Goal: Task Accomplishment & Management: Manage account settings

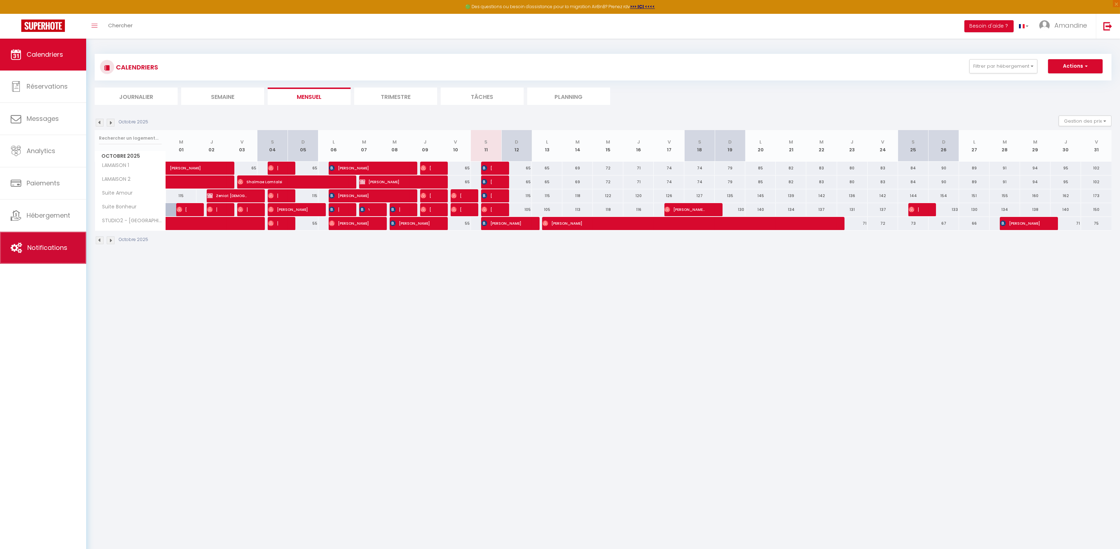
click at [41, 244] on link "Notifications" at bounding box center [43, 248] width 86 height 32
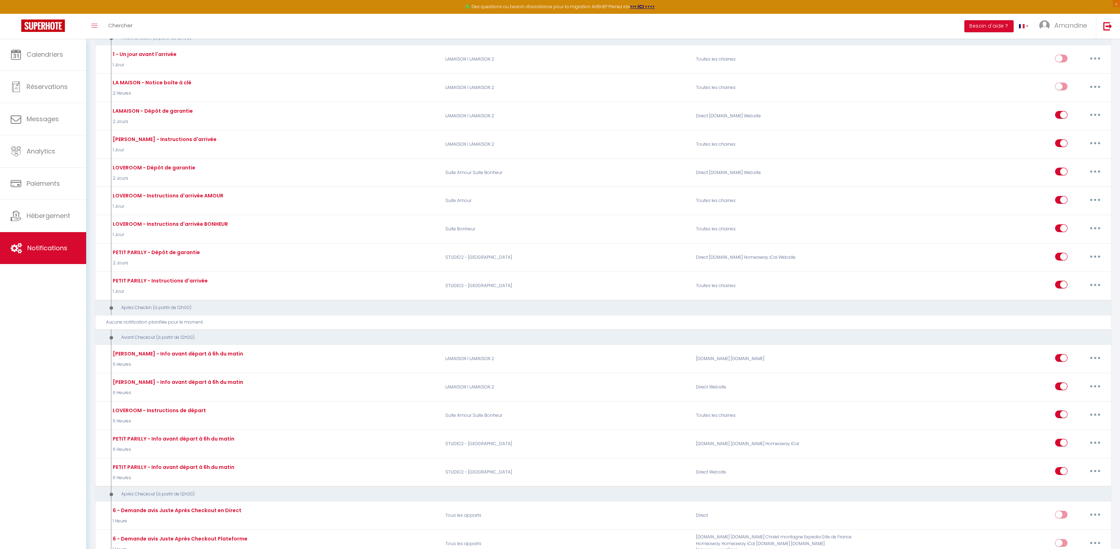
scroll to position [368, 0]
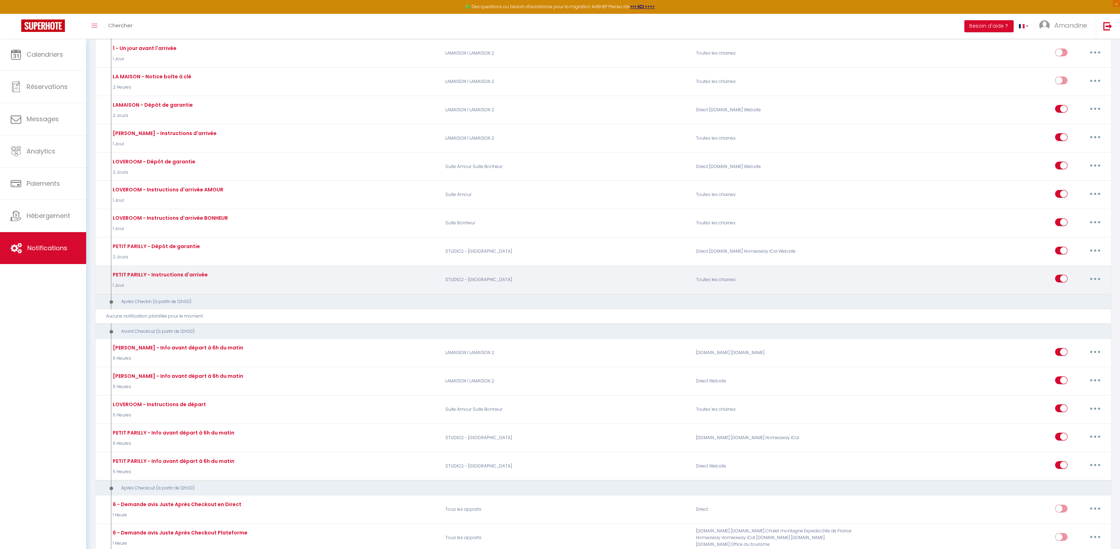
click at [307, 284] on div "PETIT PARILLY - Instructions d'arrivée 1 Jour" at bounding box center [273, 279] width 334 height 21
click at [1093, 277] on button "button" at bounding box center [1095, 278] width 20 height 11
click at [1061, 299] on link "Editer" at bounding box center [1077, 295] width 52 height 12
type input "PETIT PARILLY - Instructions d'arrivée"
select select "1 Jour"
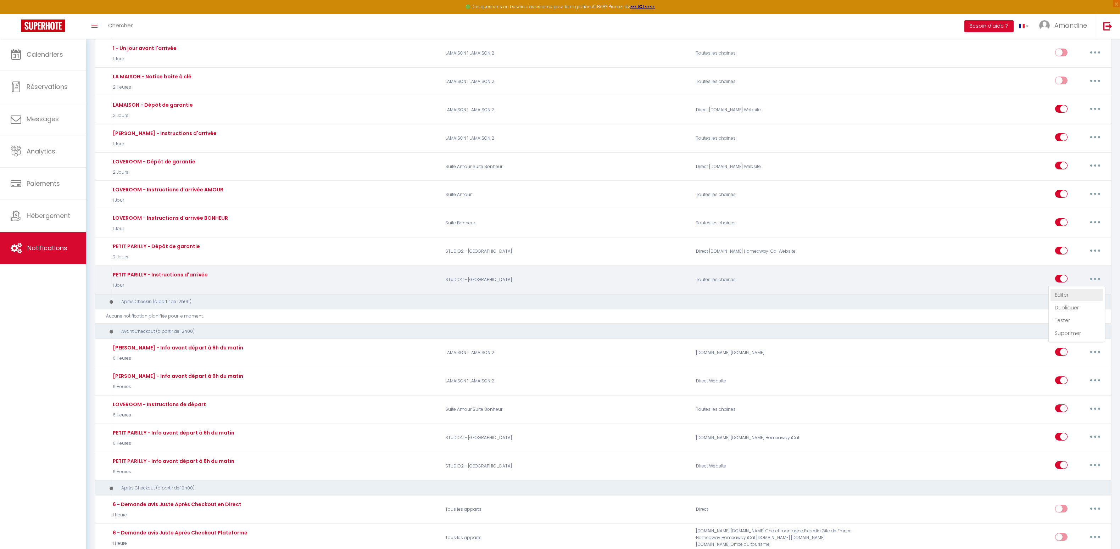
select select "if_deposit_is_paid"
checkbox input "true"
checkbox input "false"
radio input "true"
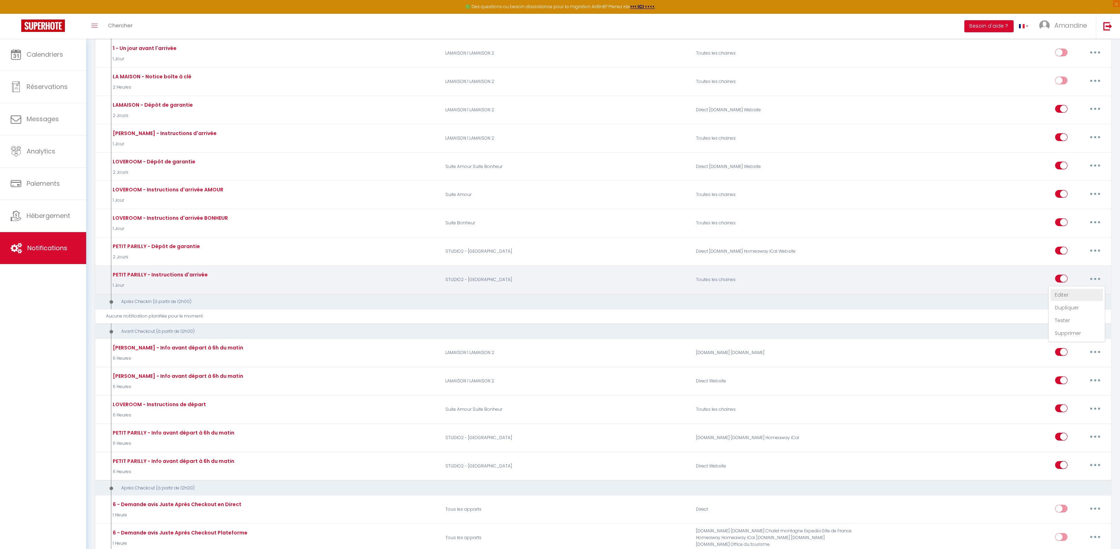
type input "PETIT PARILLY - Informations d'accès au [RENTAL:NAME]"
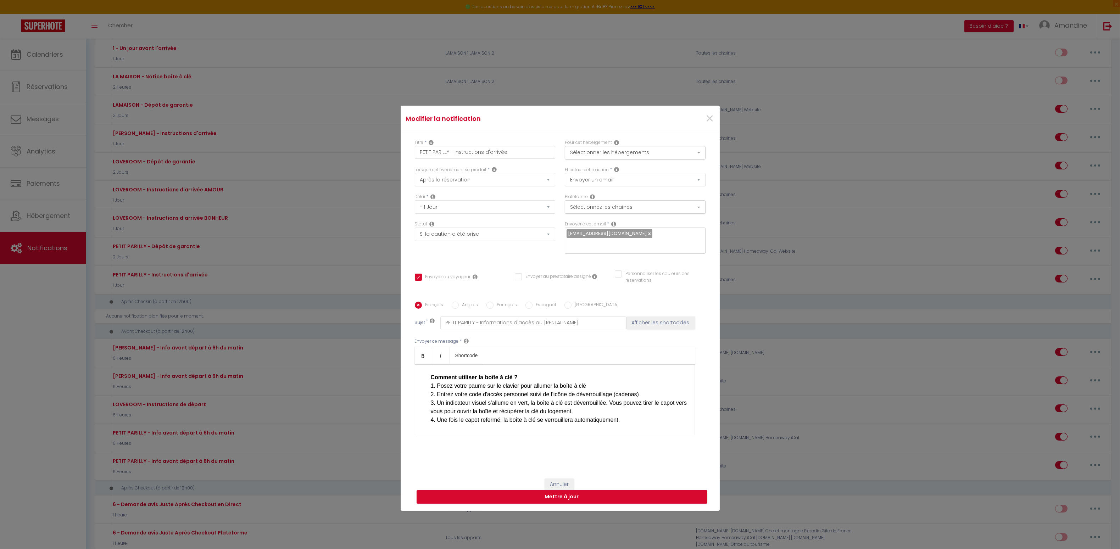
scroll to position [165, 0]
click at [709, 116] on span "×" at bounding box center [709, 118] width 9 height 21
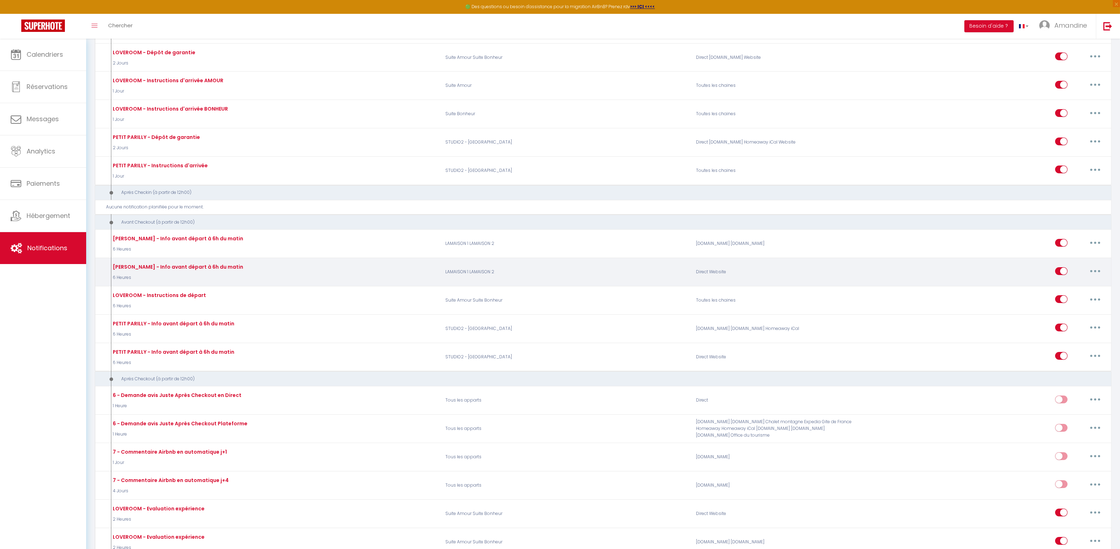
scroll to position [479, 0]
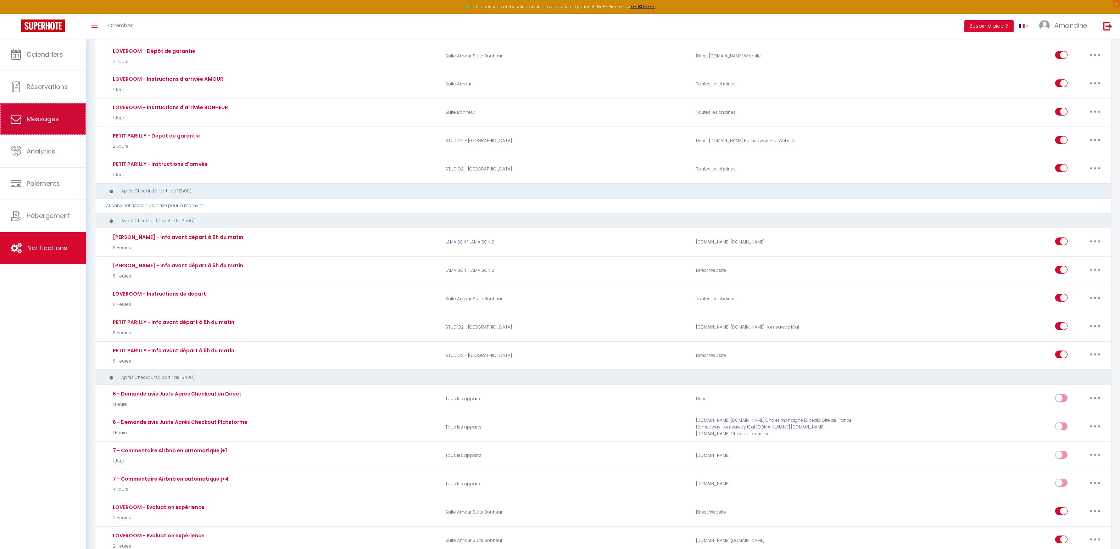
click at [74, 129] on link "Messages" at bounding box center [43, 119] width 86 height 32
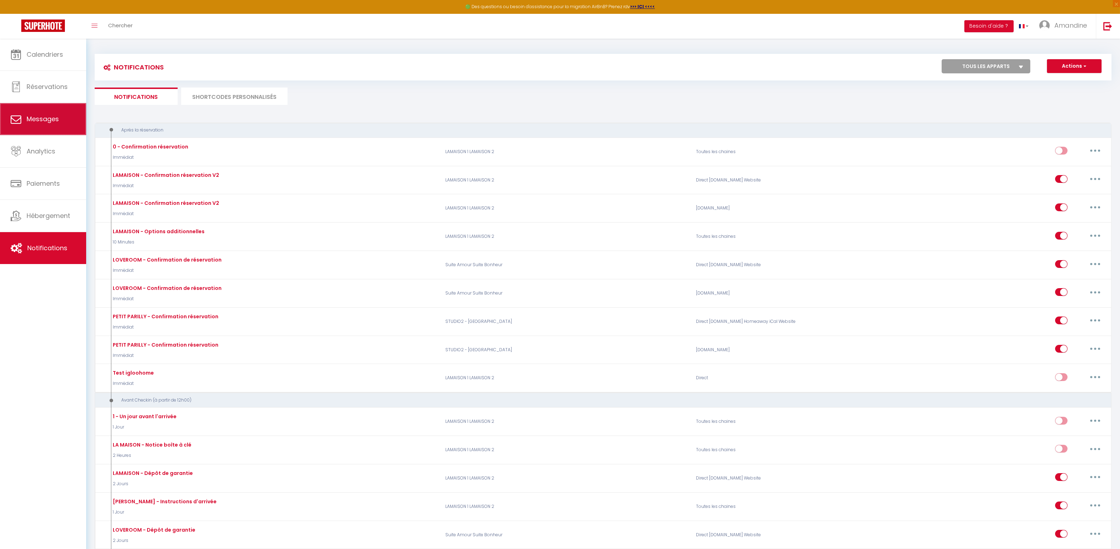
select select "message"
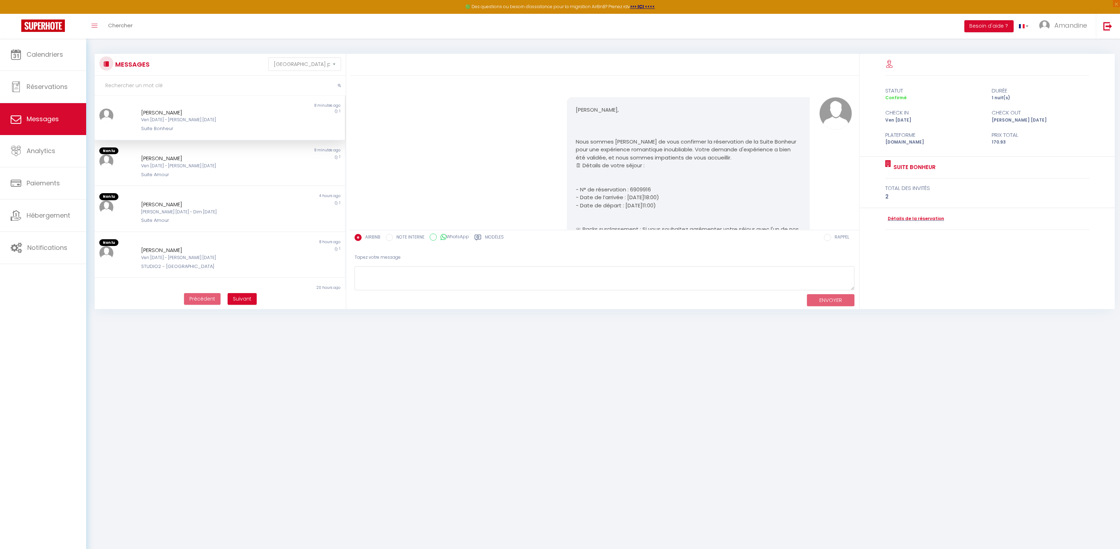
scroll to position [1436, 0]
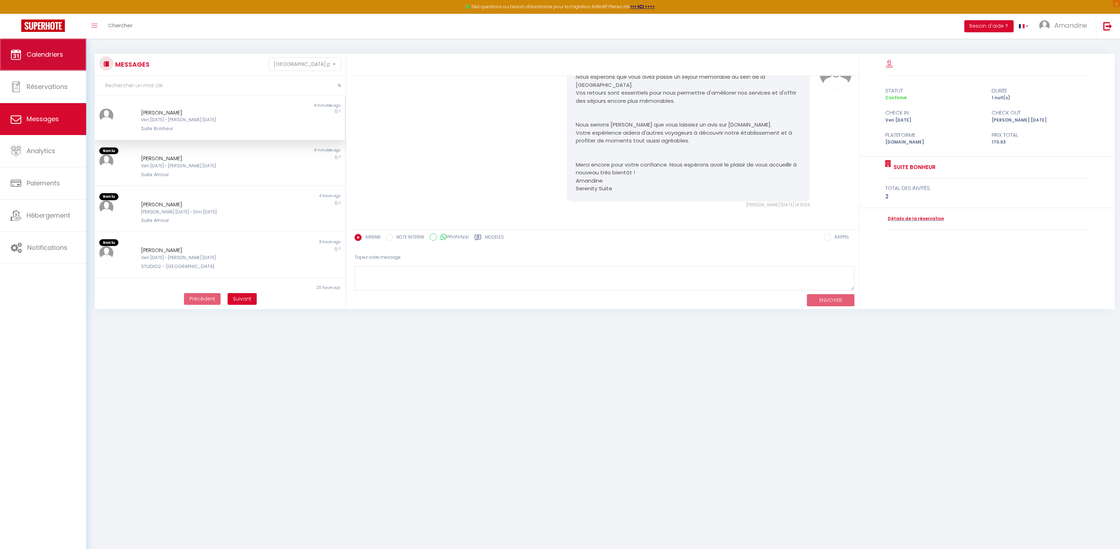
click at [25, 62] on link "Calendriers" at bounding box center [43, 55] width 86 height 32
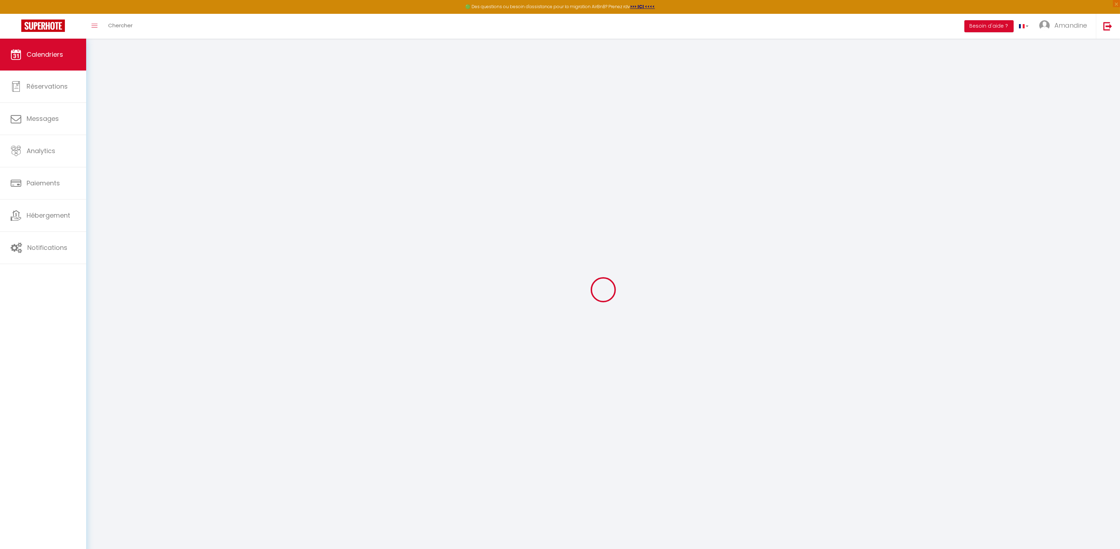
select select
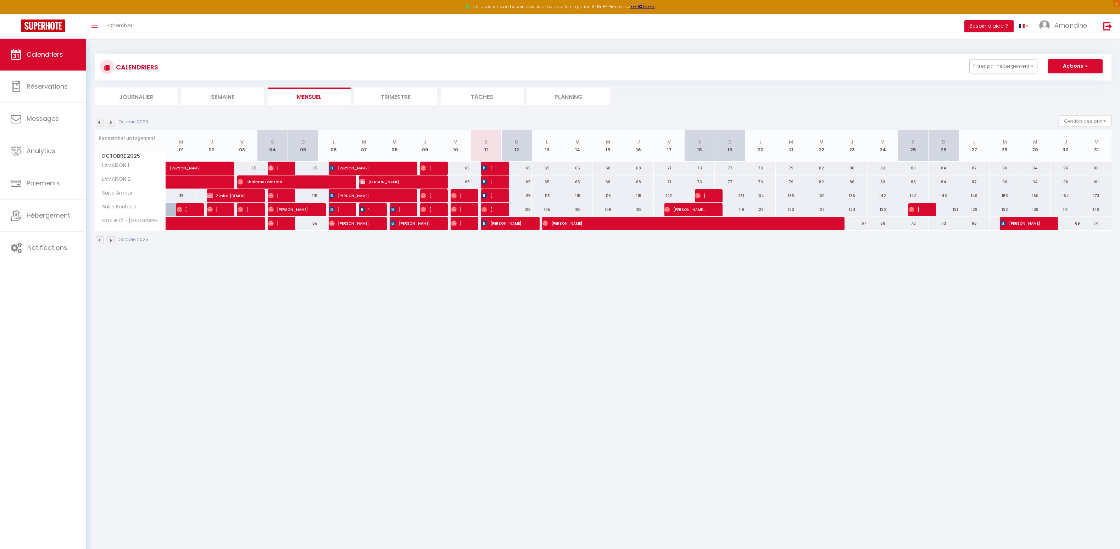
click at [497, 224] on span "[PERSON_NAME]" at bounding box center [501, 223] width 41 height 13
select select "OK"
select select "0"
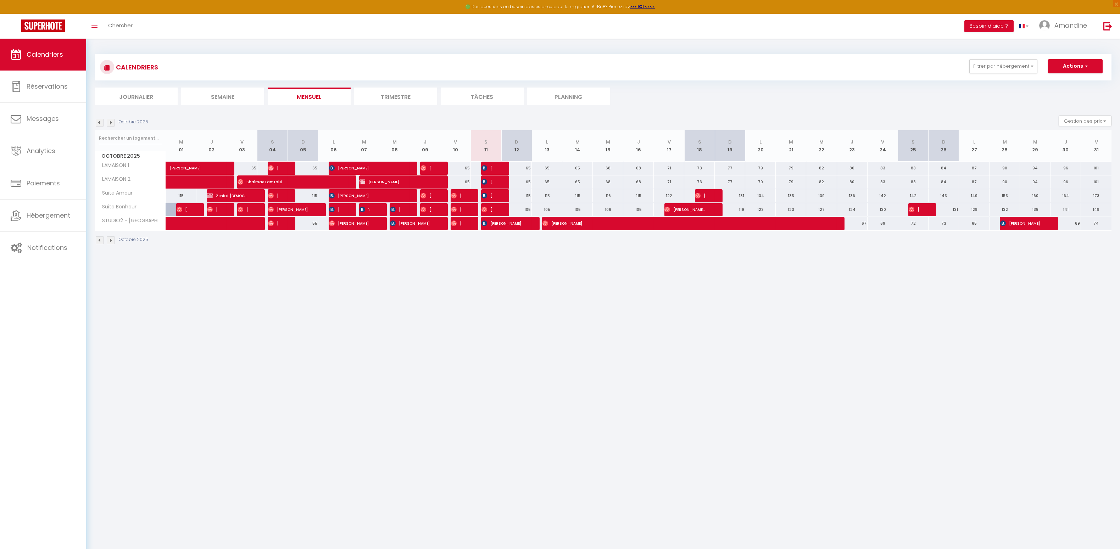
select select "1"
select select
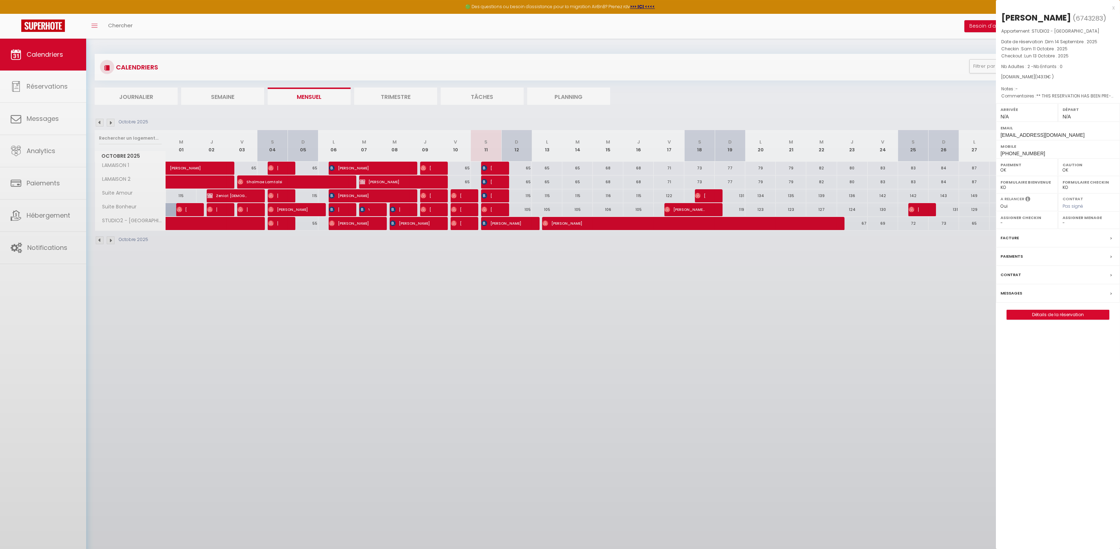
select select "48729"
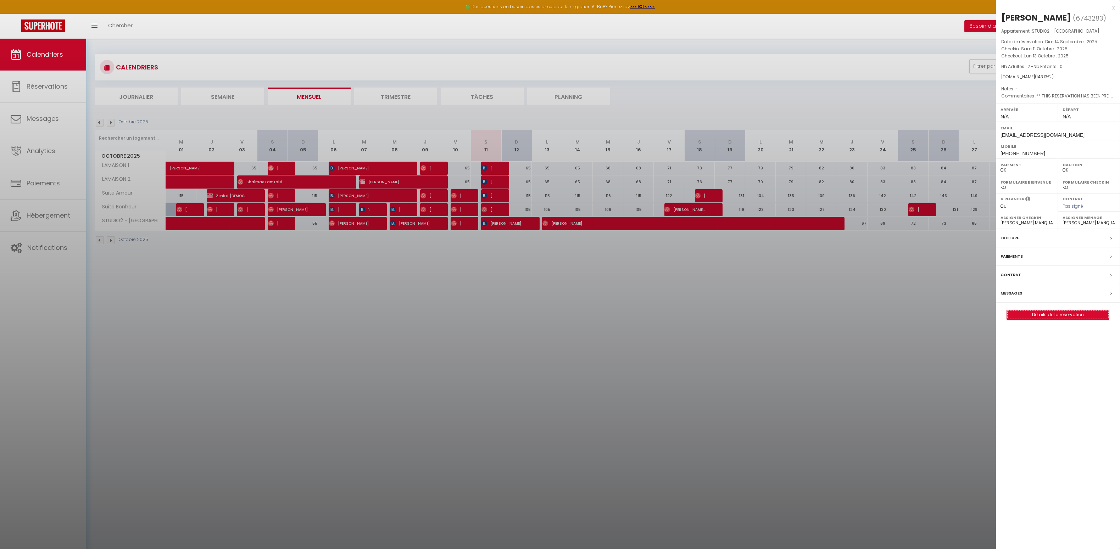
click at [1058, 318] on link "Détails de la réservation" at bounding box center [1058, 314] width 102 height 9
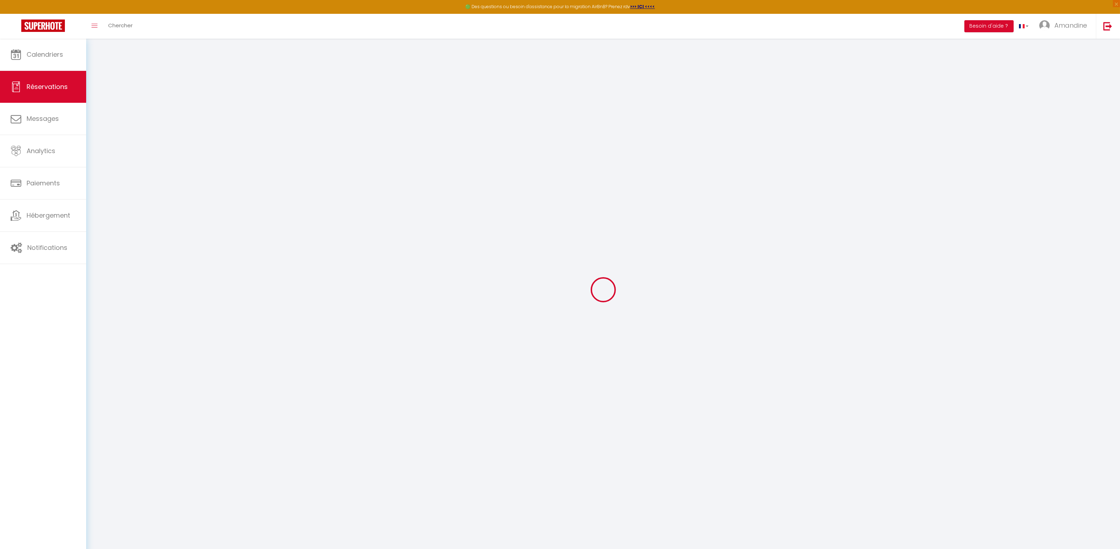
type input "[PERSON_NAME]"
type input "Hart"
type input "[EMAIL_ADDRESS][DOMAIN_NAME]"
type input "[PHONE_NUMBER]"
type input "00000"
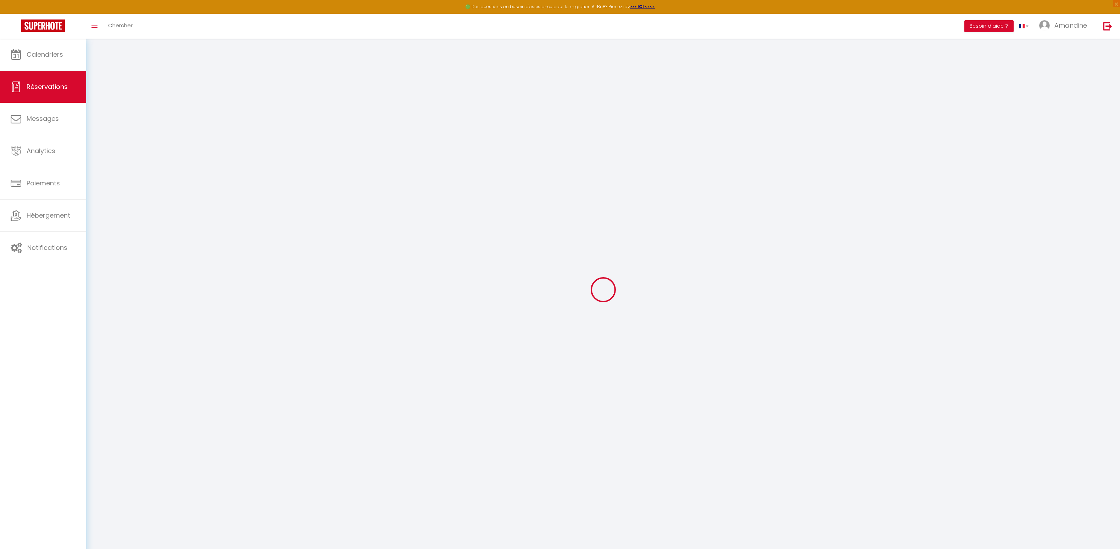
type input "Not Available"
type input "[GEOGRAPHIC_DATA]"
select select "CH"
type input "20.65"
type input "2"
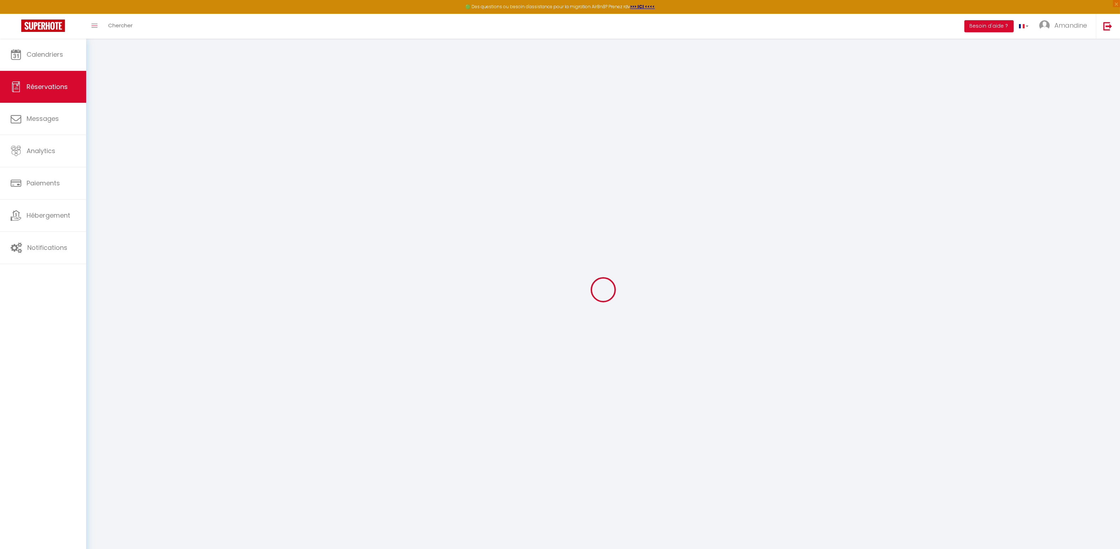
select select "60394"
select select "1"
select select
type input "2"
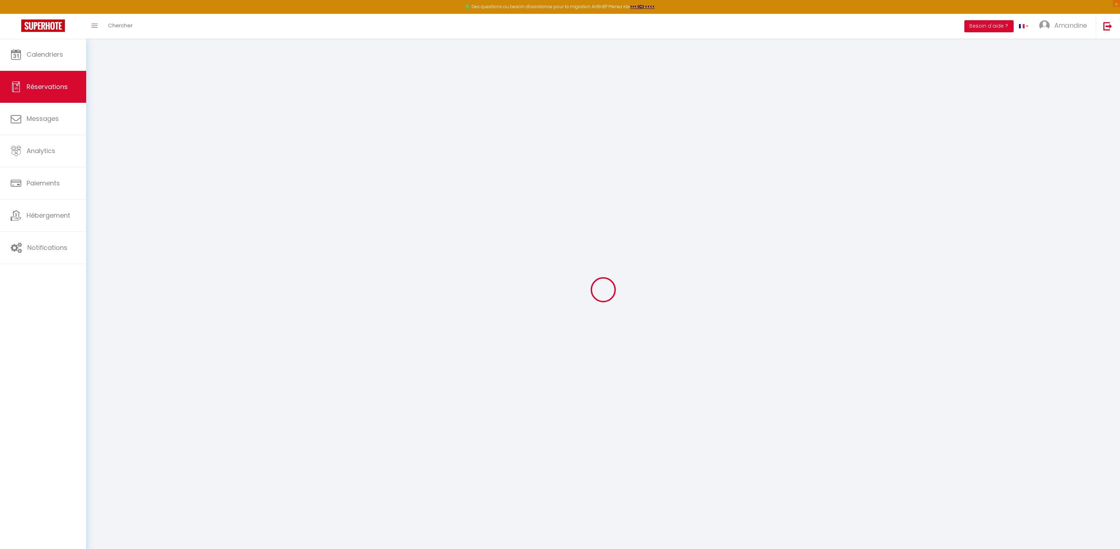
select select "12"
select select "15"
type input "109.65"
checkbox input "false"
type input "0"
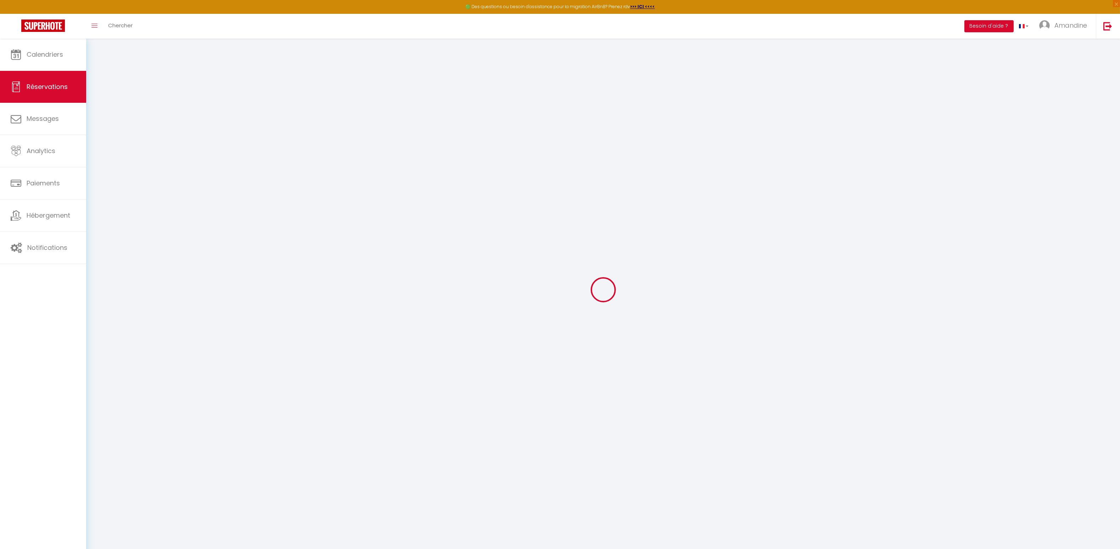
select select "2"
type input "0"
select select
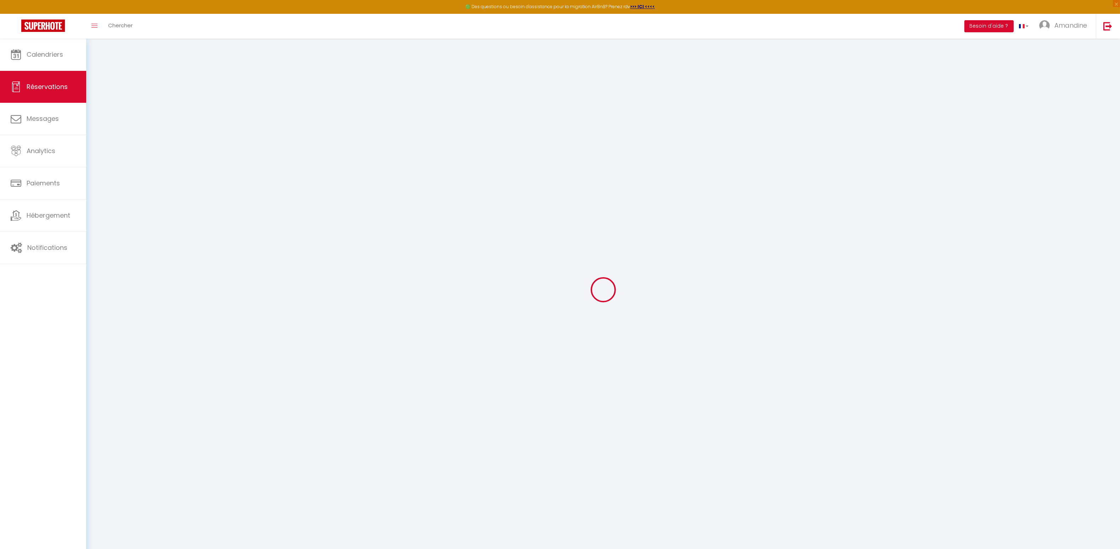
select select
checkbox input "false"
select select
checkbox input "false"
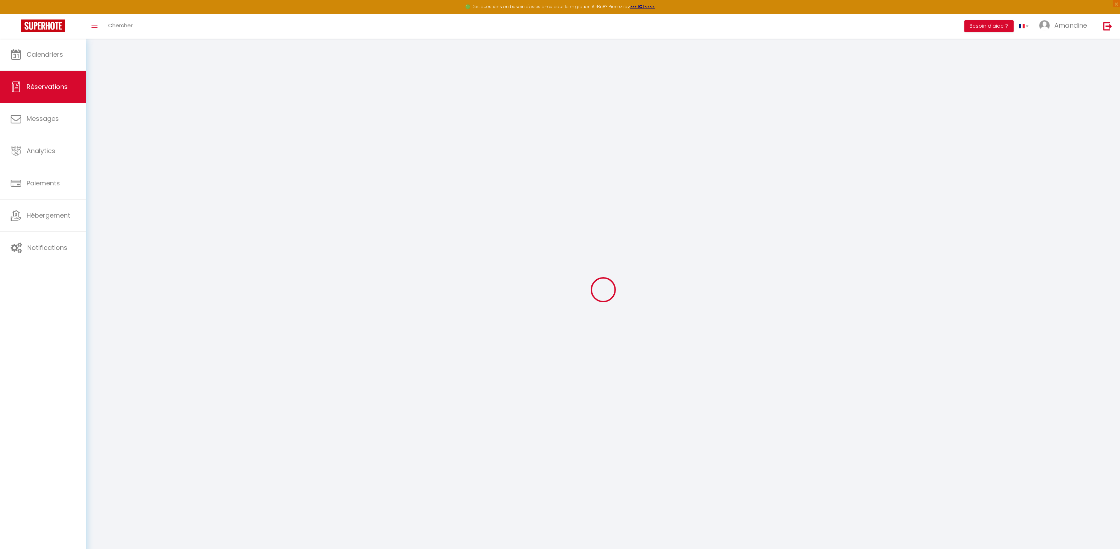
select select
checkbox input "false"
select select
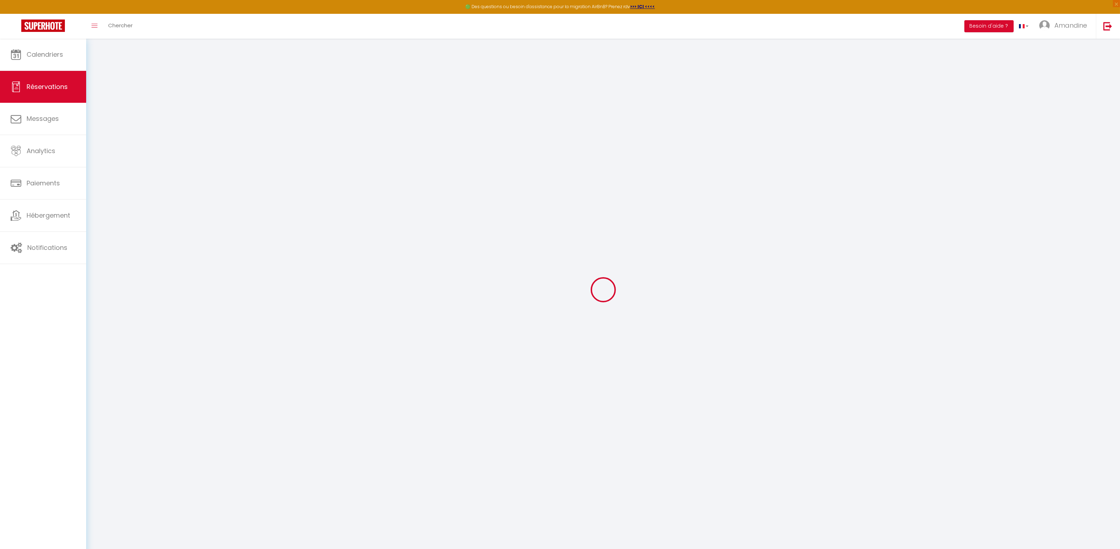
checkbox input "false"
type textarea "** THIS RESERVATION HAS BEEN PRE-PAID ** [PERSON_NAME] A ÉTÉ RÉSERVÉ VIA L'OTA …"
type input "28"
type input "5.48"
select select
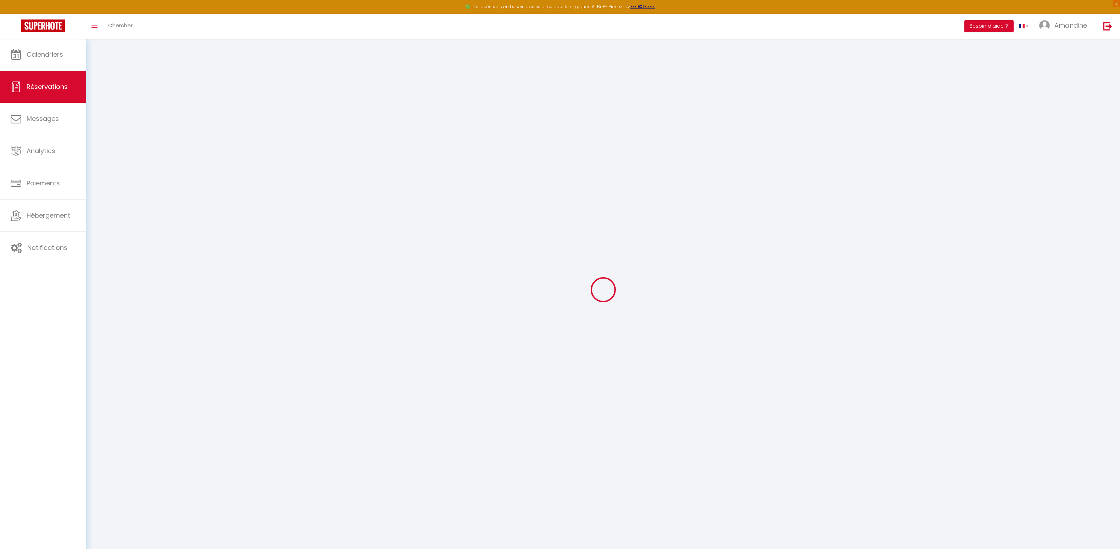
select select
checkbox input "false"
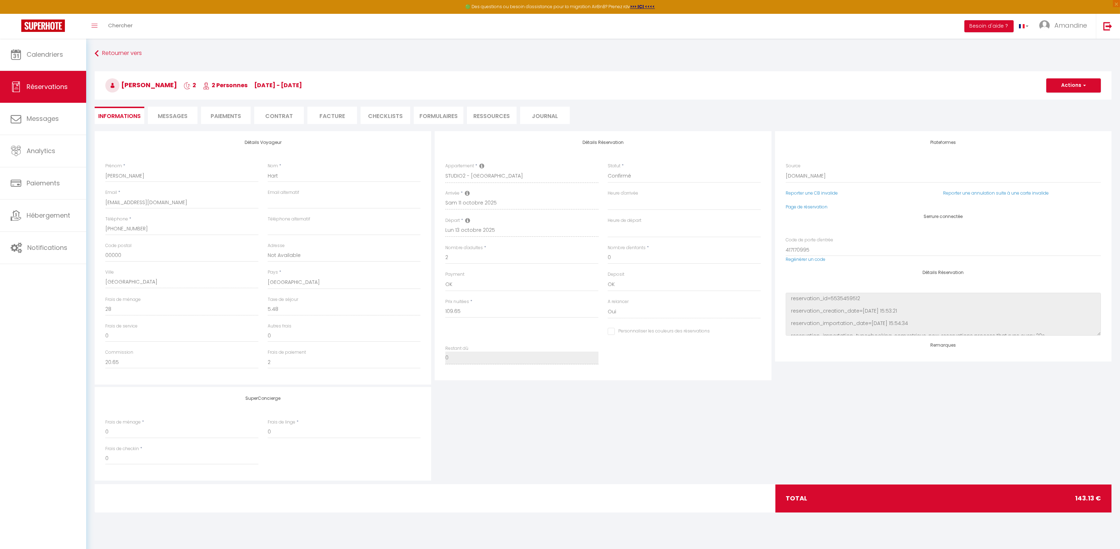
select select
checkbox input "false"
click at [170, 114] on span "Messages" at bounding box center [173, 116] width 30 height 8
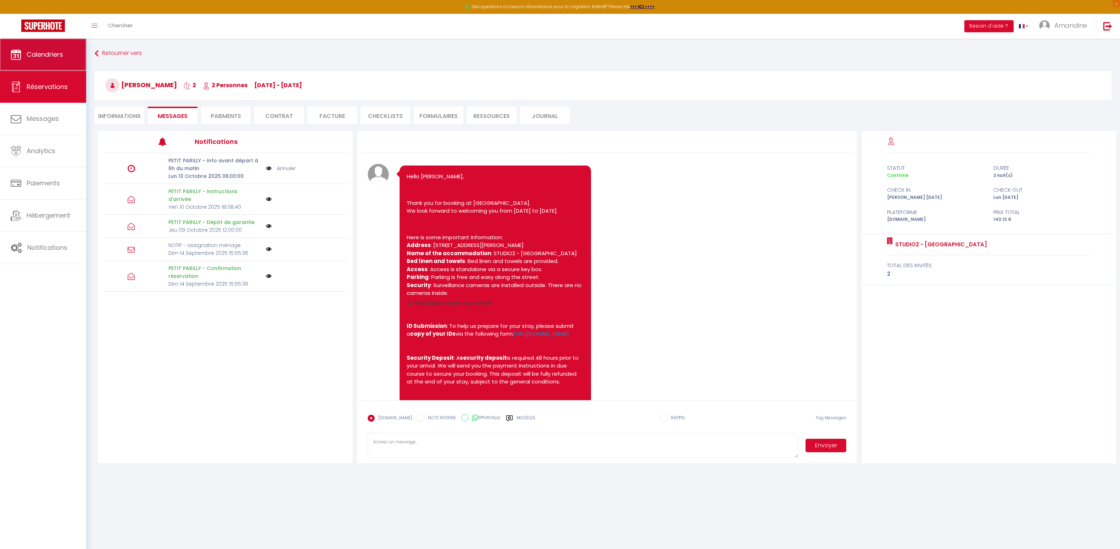
click at [43, 47] on link "Calendriers" at bounding box center [43, 55] width 86 height 32
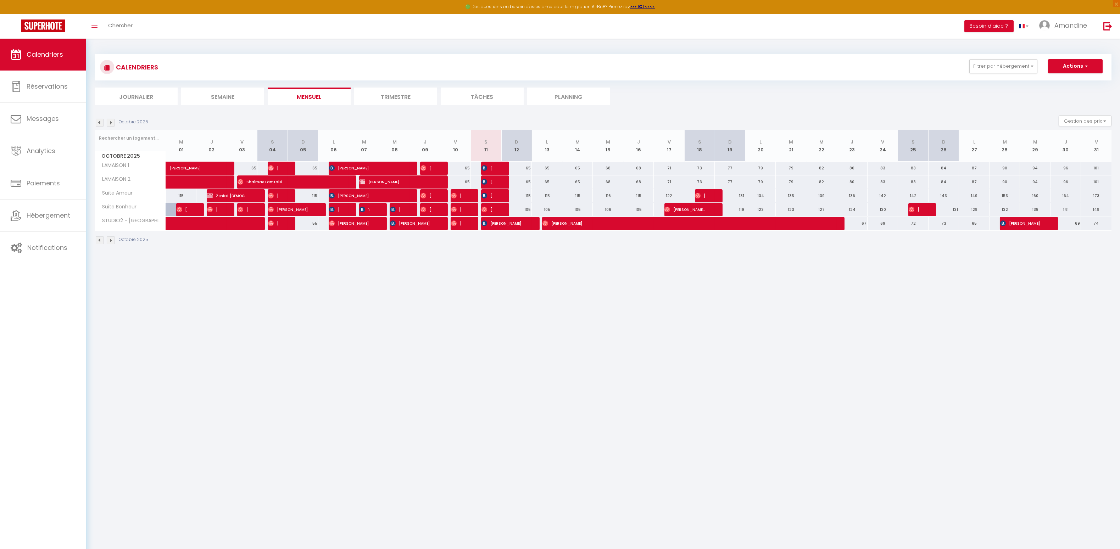
click at [491, 168] on span "[PERSON_NAME]" at bounding box center [486, 167] width 10 height 13
select select "OK"
select select "0"
select select "1"
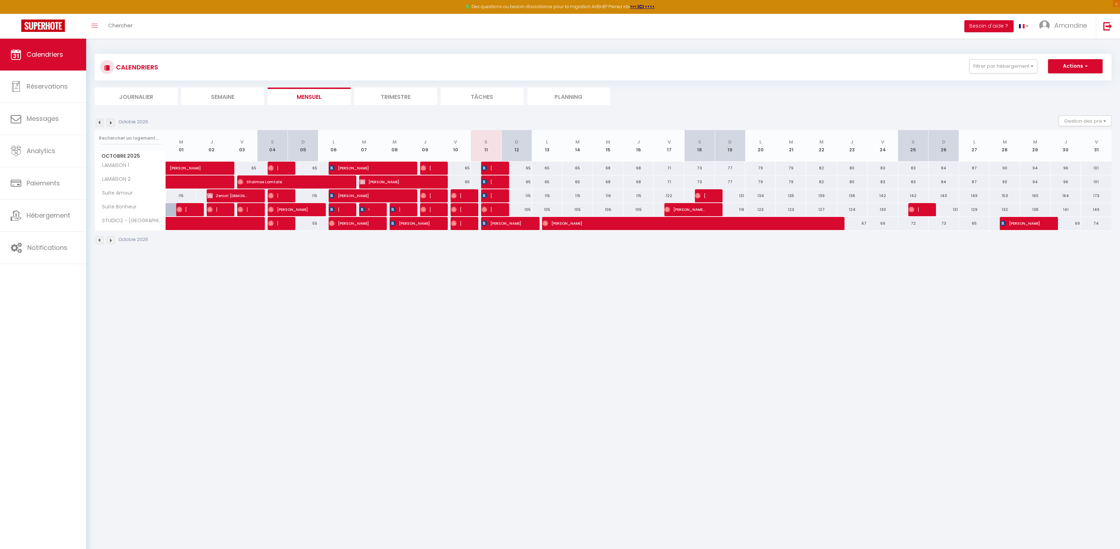
select select "1"
select select
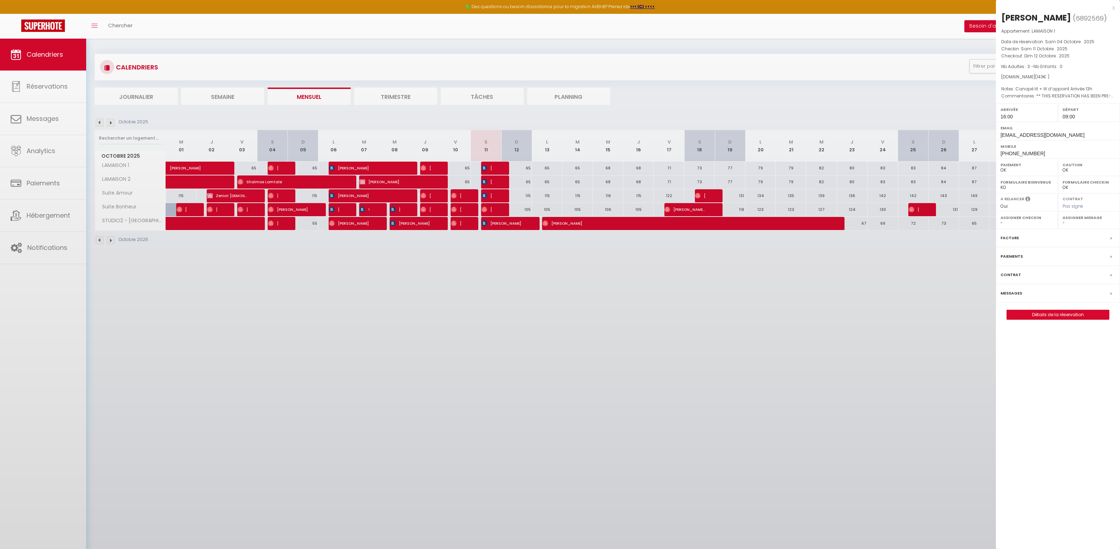
select select "45160"
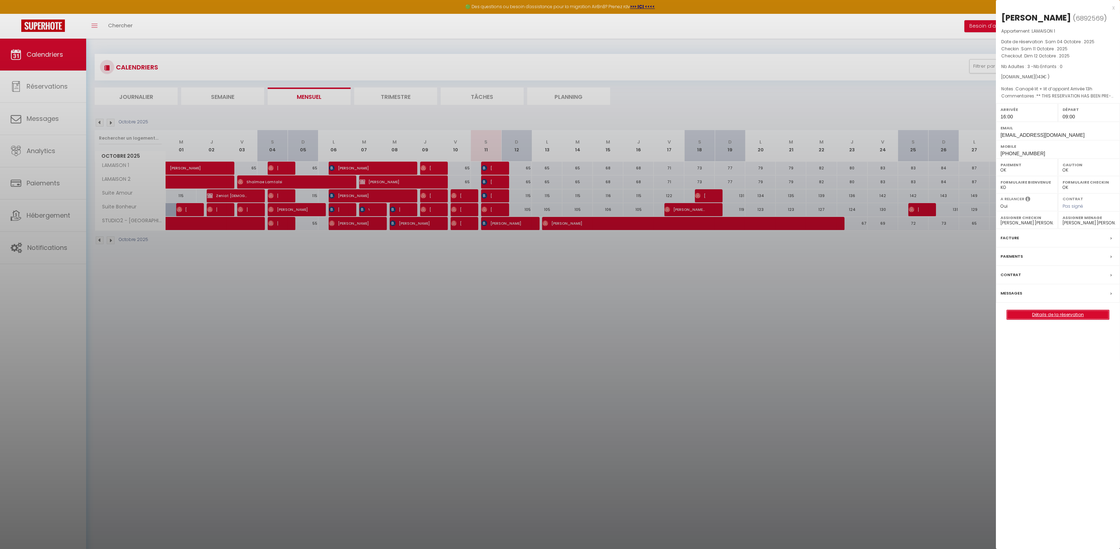
click at [1054, 318] on link "Détails de la réservation" at bounding box center [1058, 314] width 102 height 9
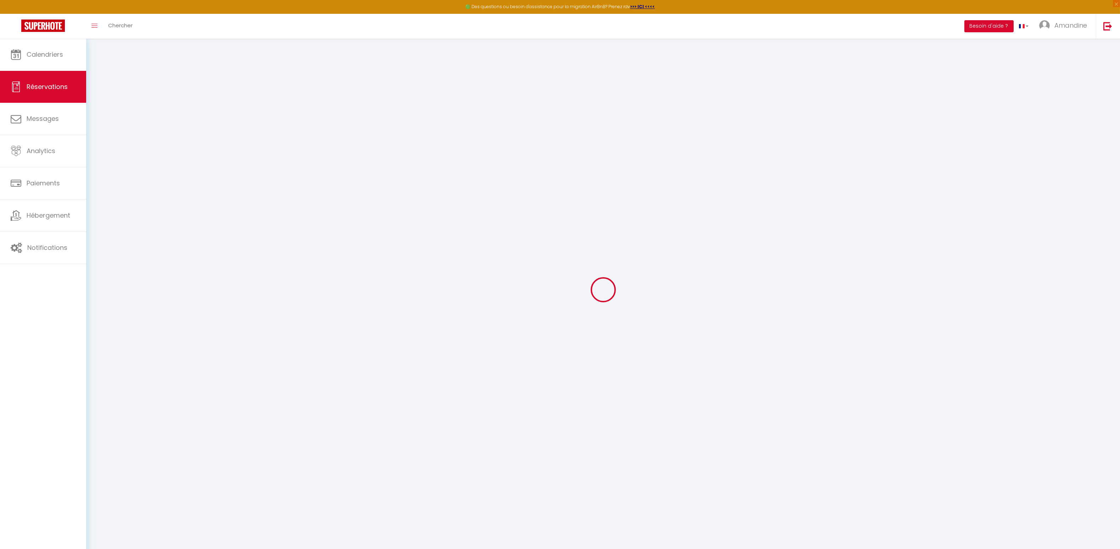
type input "[PERSON_NAME]"
type input "Prits"
type input "[EMAIL_ADDRESS][DOMAIN_NAME]"
type input "[PHONE_NUMBER]"
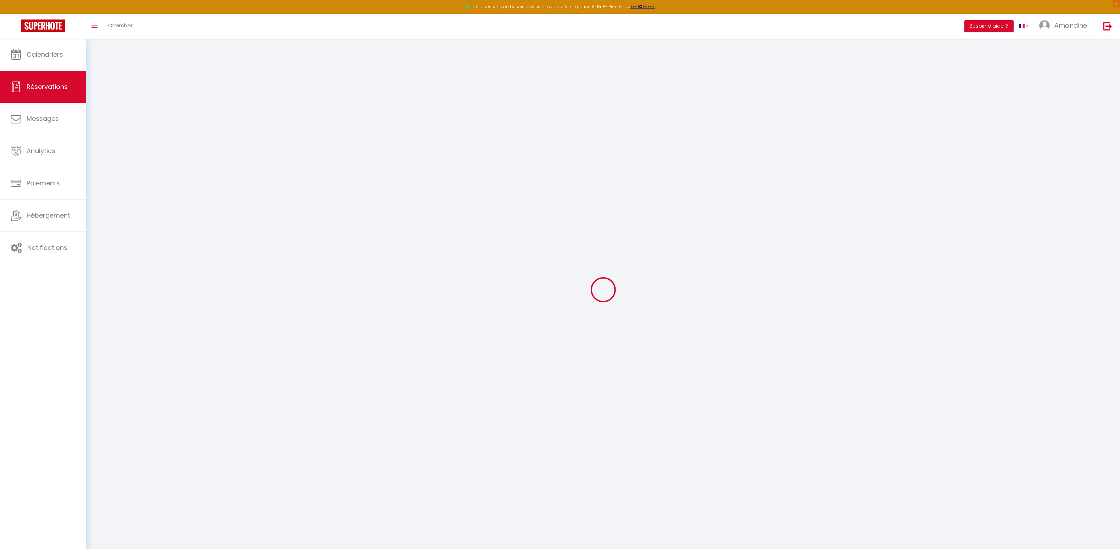
type input "[PHONE_NUMBER]"
type input "."
select select "UA"
type input "21.45"
select select "47554"
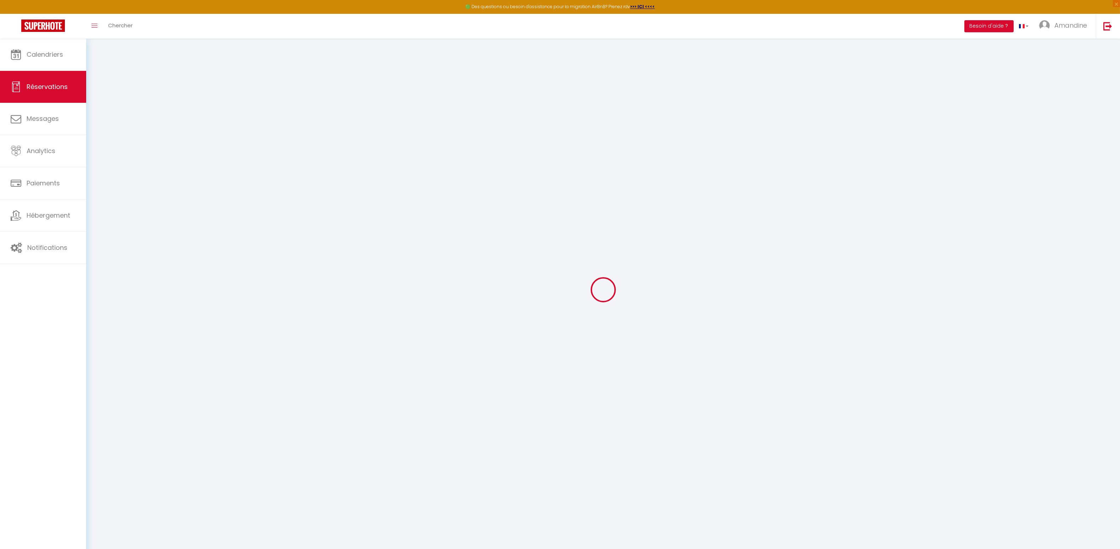
select select "1"
select select
type input "3"
select select "12"
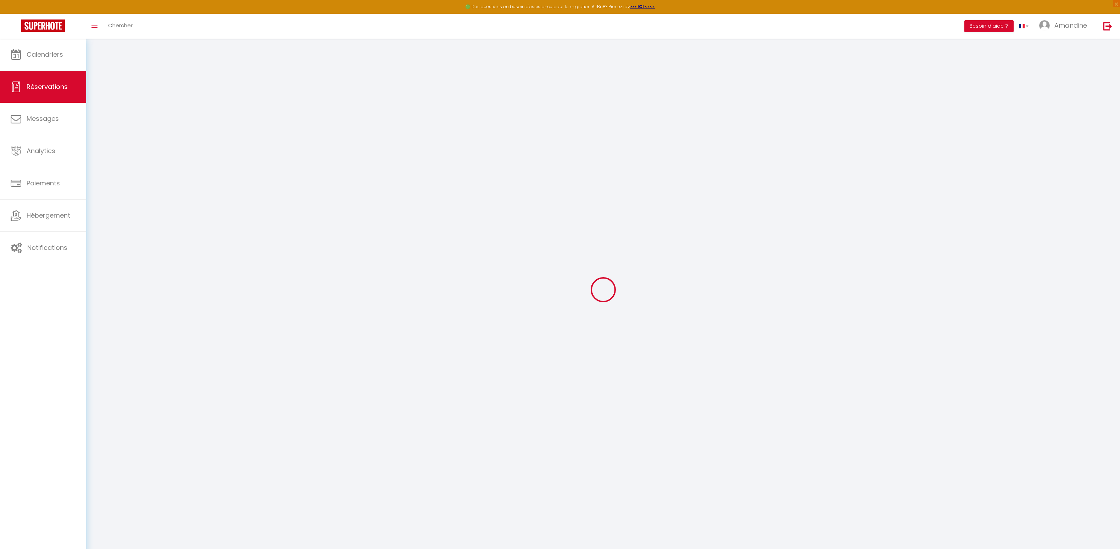
select select "15"
type input "105"
checkbox input "false"
type input "0"
select select "2"
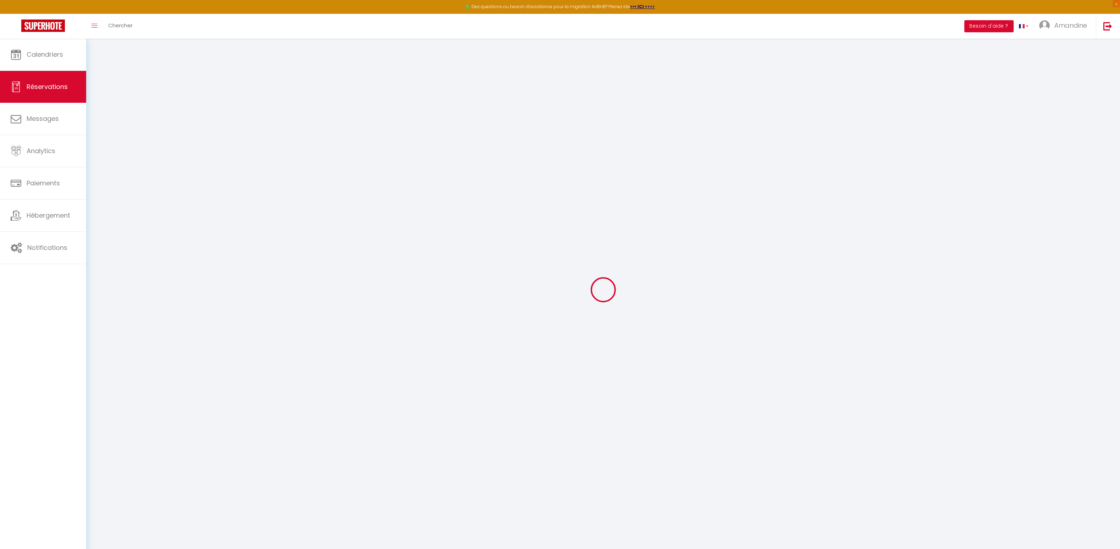
type input "0"
select select
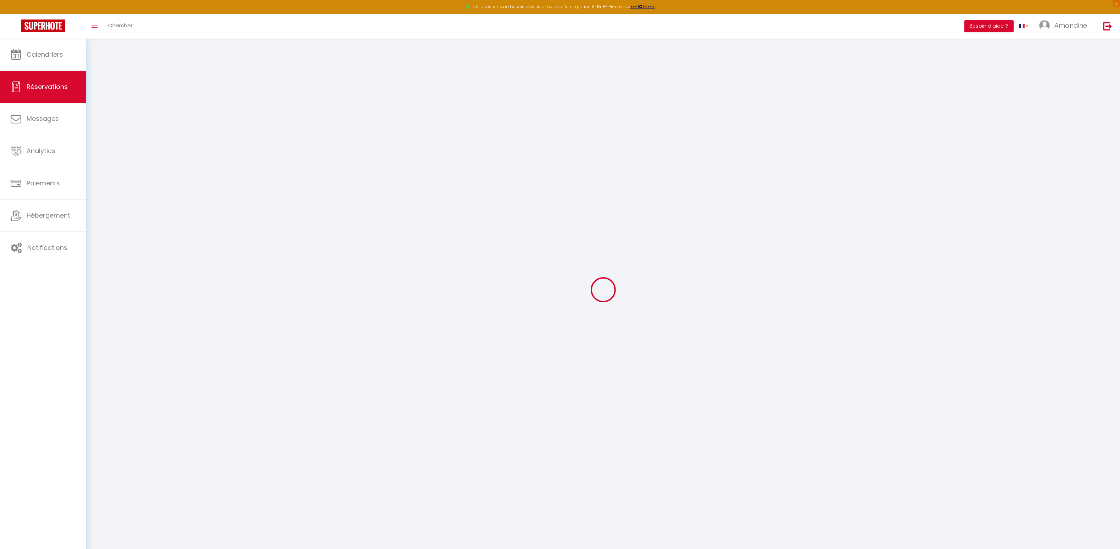
checkbox input "false"
select select
checkbox input "false"
select select
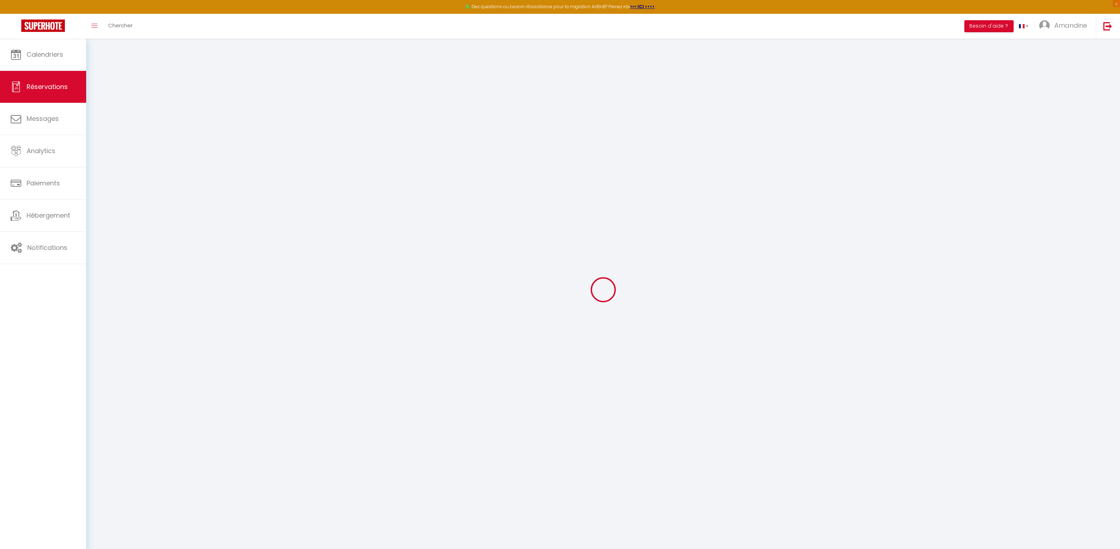
select select
checkbox input "false"
select select
checkbox input "false"
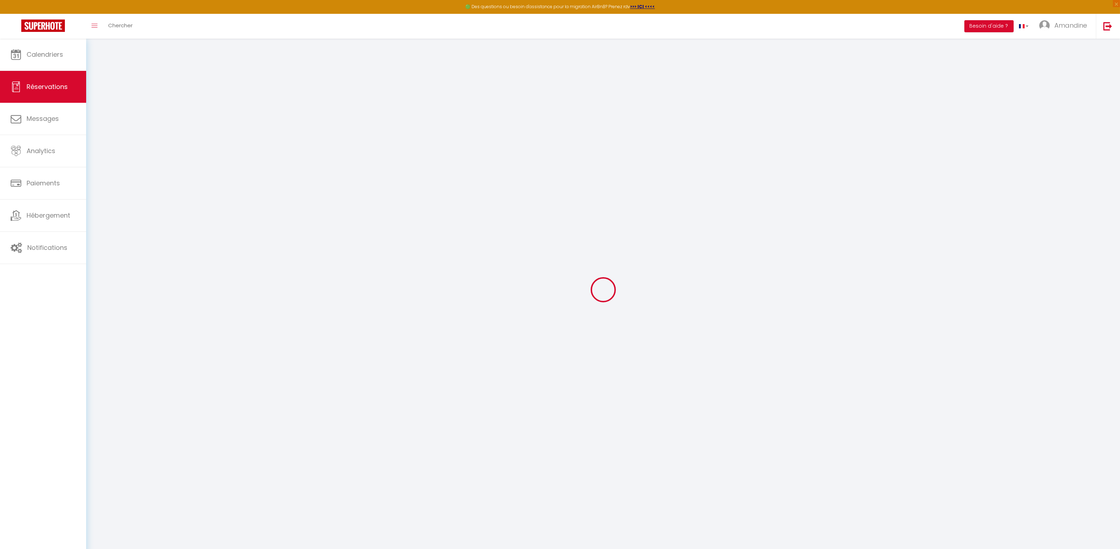
type \!\)0 "Canapé lit + lit d’appoint Arrivée 13h"
type voyageur1 "** THIS RESERVATION HAS BEEN PRE-PAID ** BOOKING NOTE : Payment charge is EUR 4…"
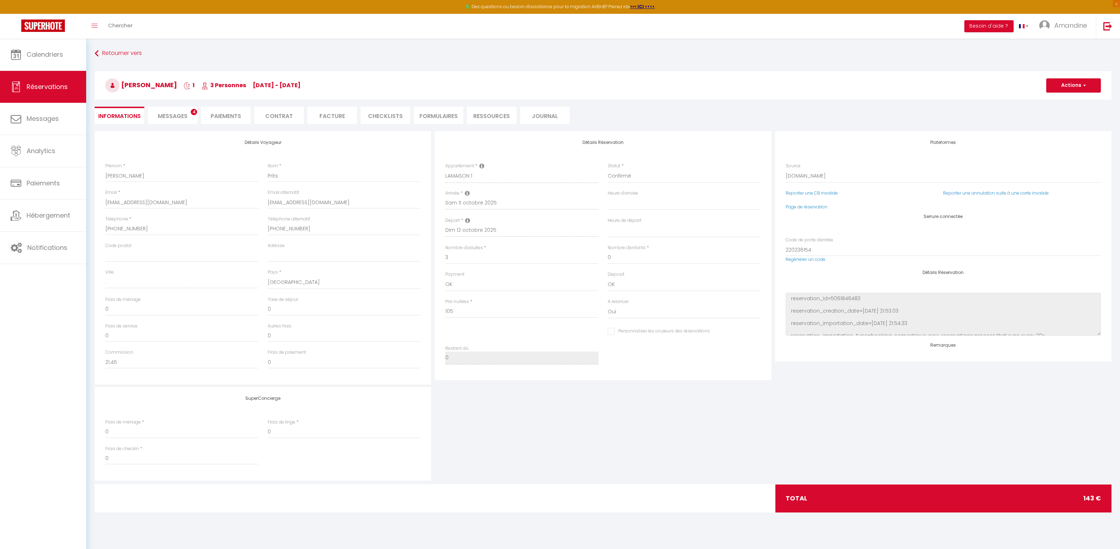
type input "38"
select select
checkbox input "false"
select select "16:00"
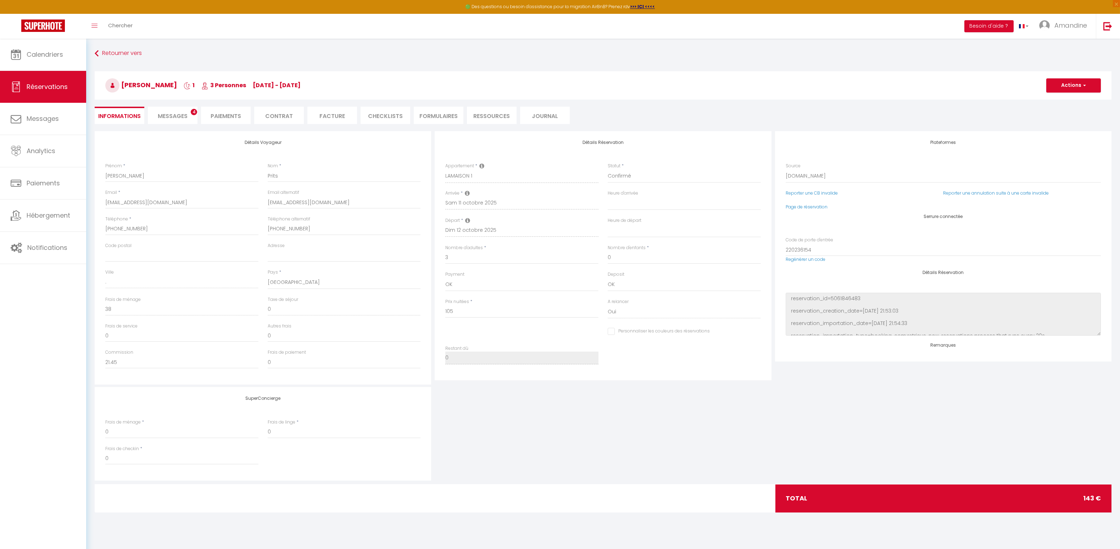
select select "09:00"
click at [55, 61] on link "Calendriers" at bounding box center [43, 55] width 86 height 32
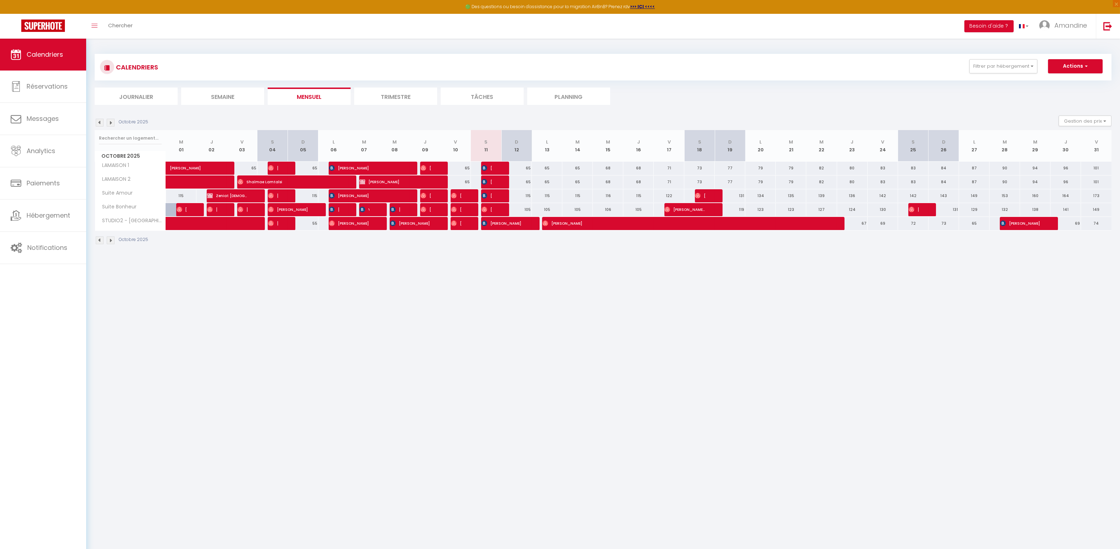
click at [490, 167] on span "[PERSON_NAME]" at bounding box center [486, 167] width 10 height 13
select select "OK"
select select "0"
select select "1"
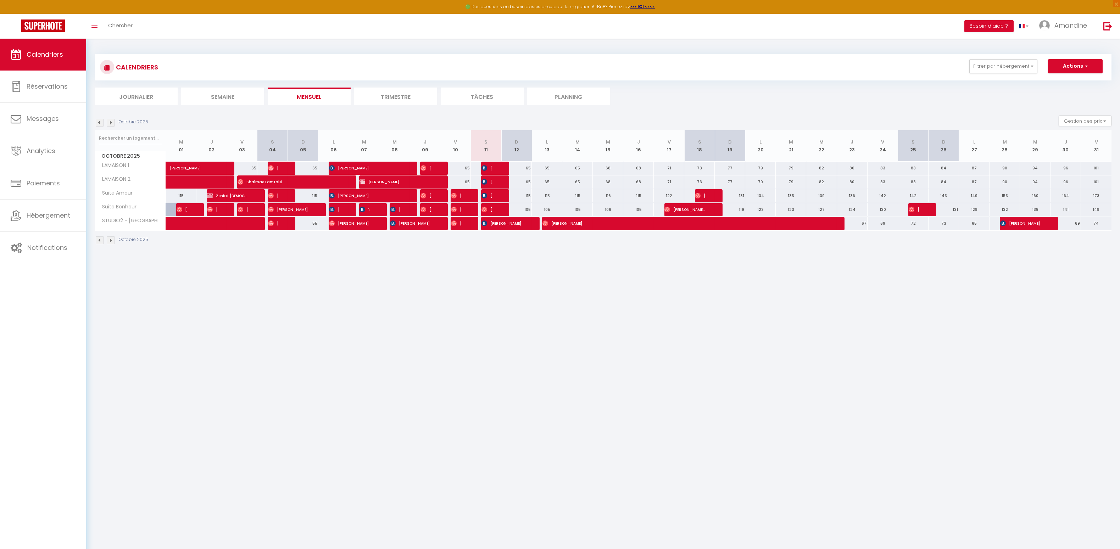
select select "1"
select select
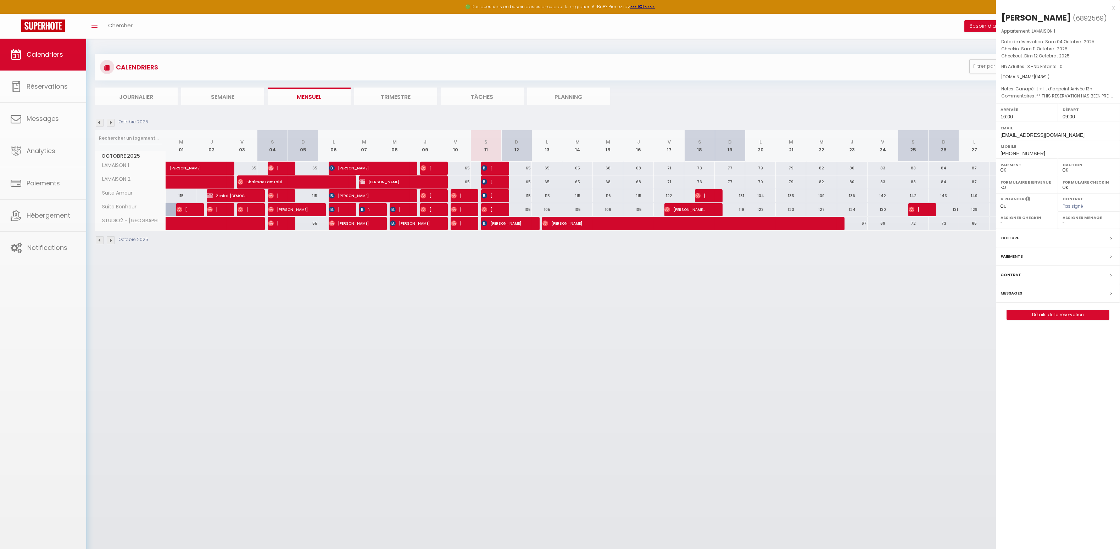
select select "45160"
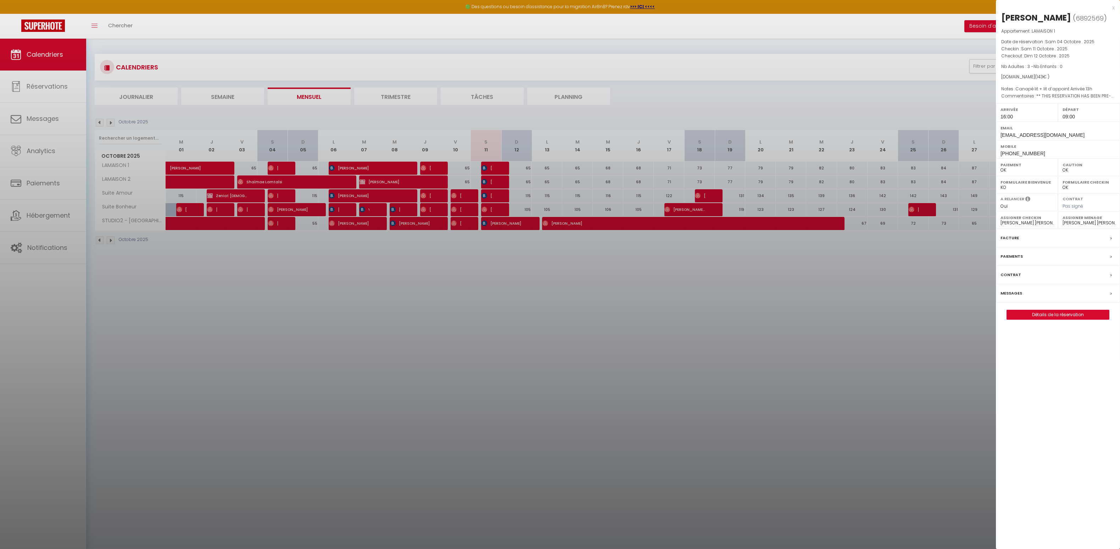
click at [1016, 258] on label "Paiements" at bounding box center [1012, 256] width 22 height 7
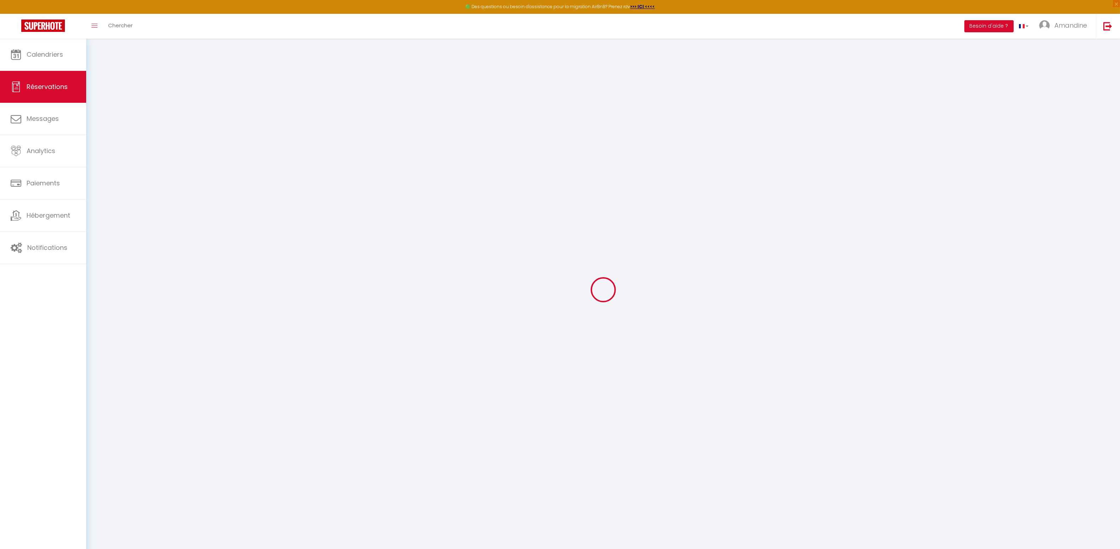
select select
checkbox input "false"
select select
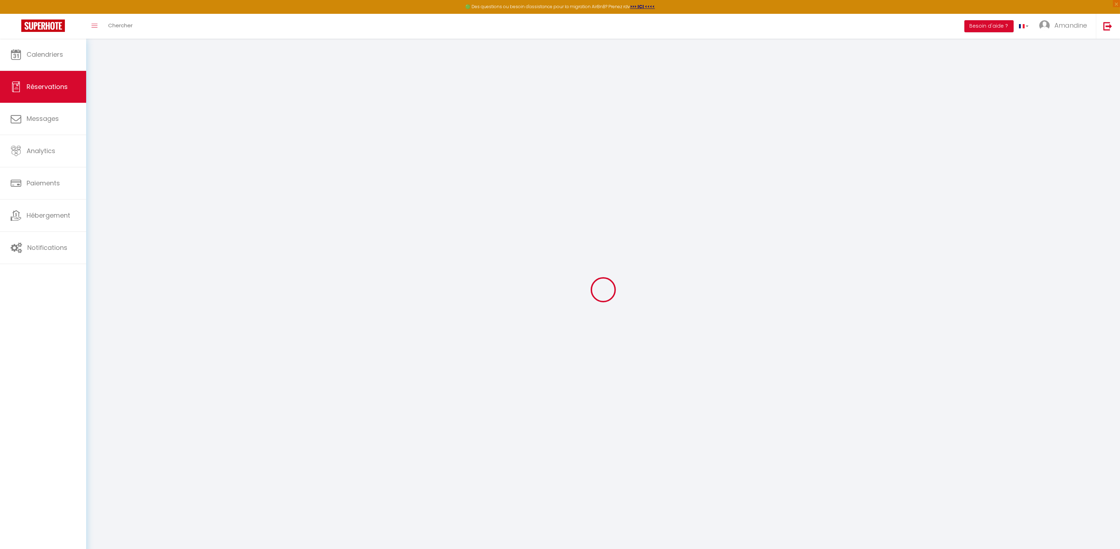
checkbox input "false"
type \!\)0 "Canapé lit + lit d’appoint Arrivée 13h"
type voyageur1 "** THIS RESERVATION HAS BEEN PRE-PAID ** BOOKING NOTE : Payment charge is EUR 4…"
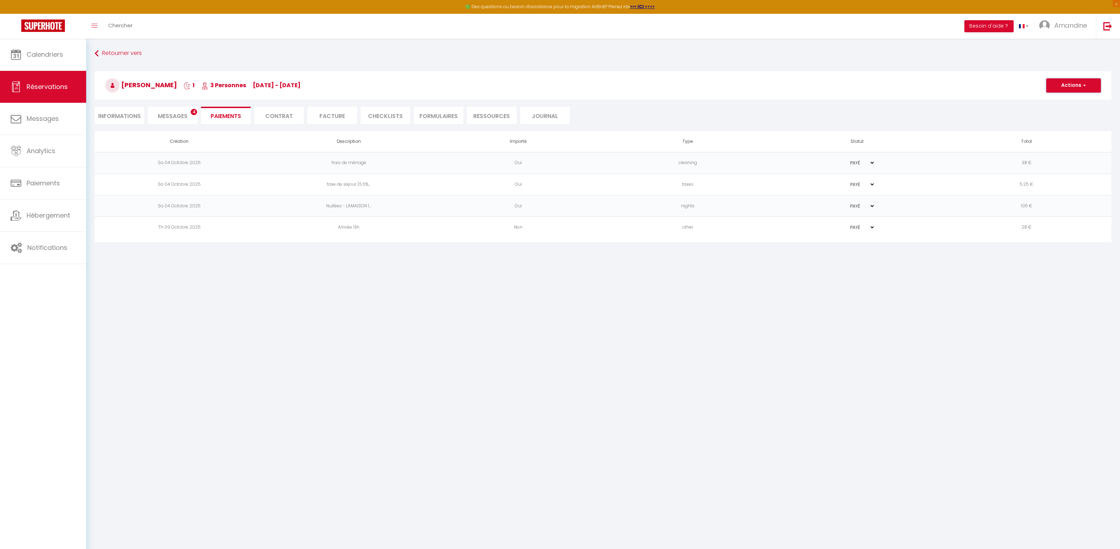
click at [1059, 83] on button "Actions" at bounding box center [1073, 85] width 55 height 14
click at [1059, 122] on link "Créer nouveau lien paiement" at bounding box center [1081, 119] width 87 height 9
select select "nights"
type input "[EMAIL_ADDRESS][DOMAIN_NAME]"
select select "8770"
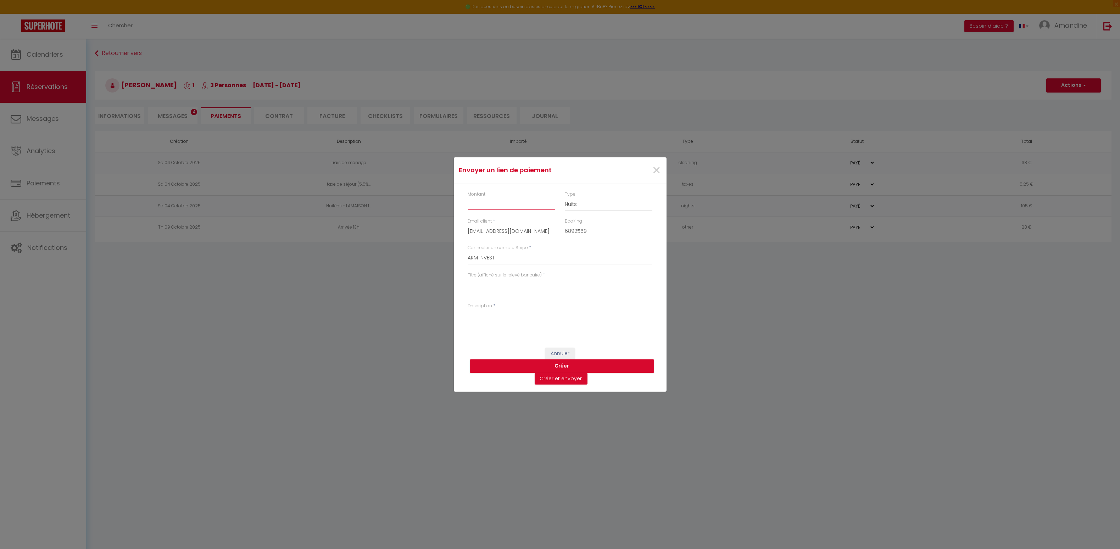
click at [503, 209] on input "Montant" at bounding box center [512, 203] width 88 height 13
type input "9"
select select "other"
click option "Autre" at bounding box center [0, 0] width 0 height 0
click at [517, 298] on div "Titre (affiché sur le relevé bancaire) *" at bounding box center [560, 287] width 194 height 31
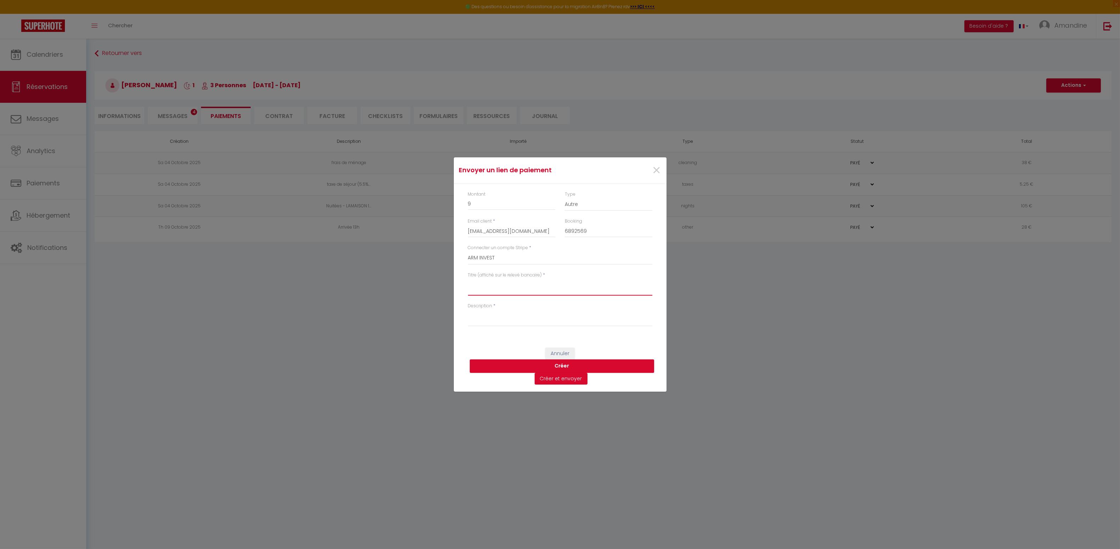
click at [521, 290] on textarea "Titre (affiché sur le relevé bancaire)" at bounding box center [560, 287] width 184 height 17
type textarea "parking"
click at [507, 316] on textarea "Description" at bounding box center [560, 318] width 184 height 17
type textarea "parking pour une voiture"
click at [566, 365] on button "Créer" at bounding box center [562, 366] width 184 height 13
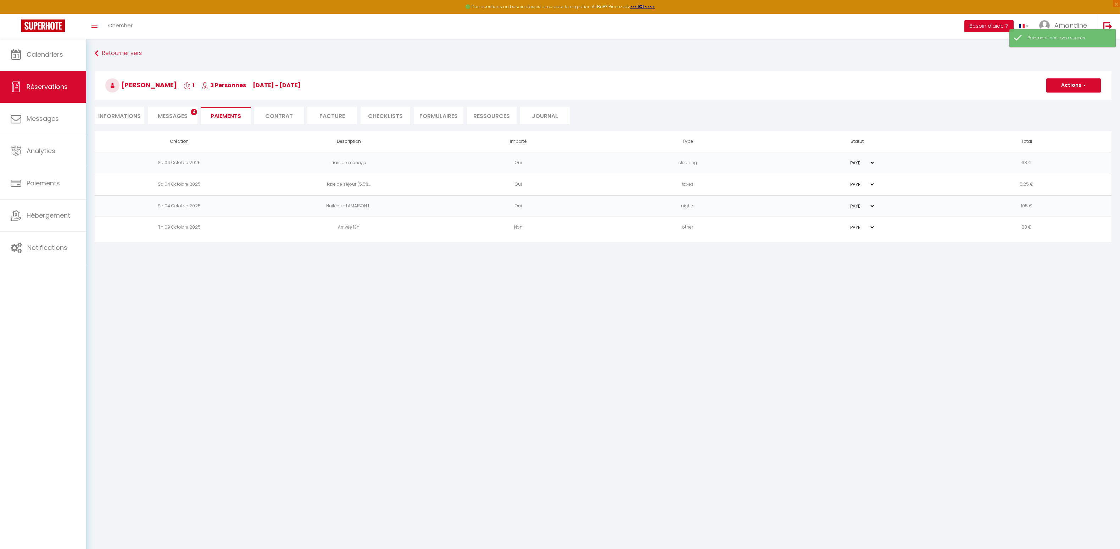
select select "0"
click at [792, 247] on td "PAYÉ EN ATTENTE" at bounding box center [857, 250] width 169 height 22
click at [179, 254] on td "Sa 11 Octobre 2025" at bounding box center [179, 250] width 169 height 22
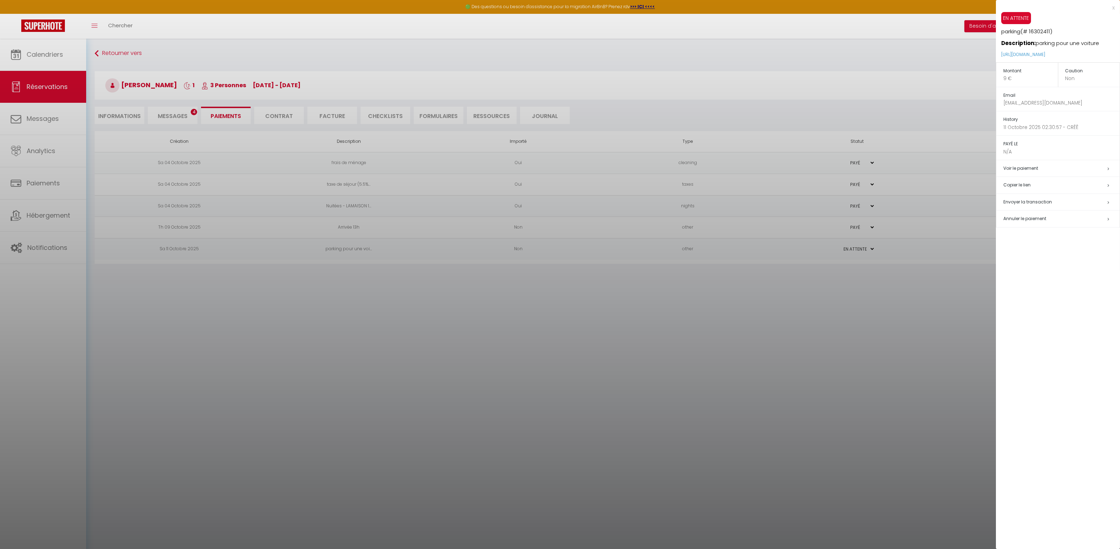
click at [1021, 201] on span "Envoyer la transaction" at bounding box center [1027, 202] width 49 height 6
type input "[EMAIL_ADDRESS][DOMAIN_NAME]"
type input "Payment request"
type textarea "Hi, We invite you to click on the link below to make the payment: Title : parki…"
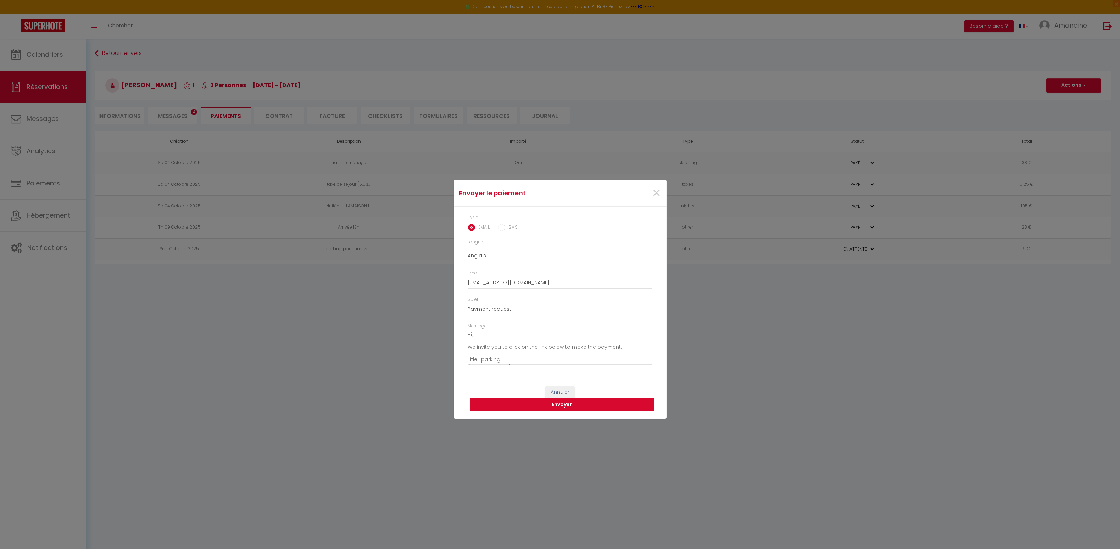
drag, startPoint x: 552, startPoint y: 409, endPoint x: 556, endPoint y: 408, distance: 4.4
click at [552, 409] on button "Envoyer" at bounding box center [562, 404] width 184 height 13
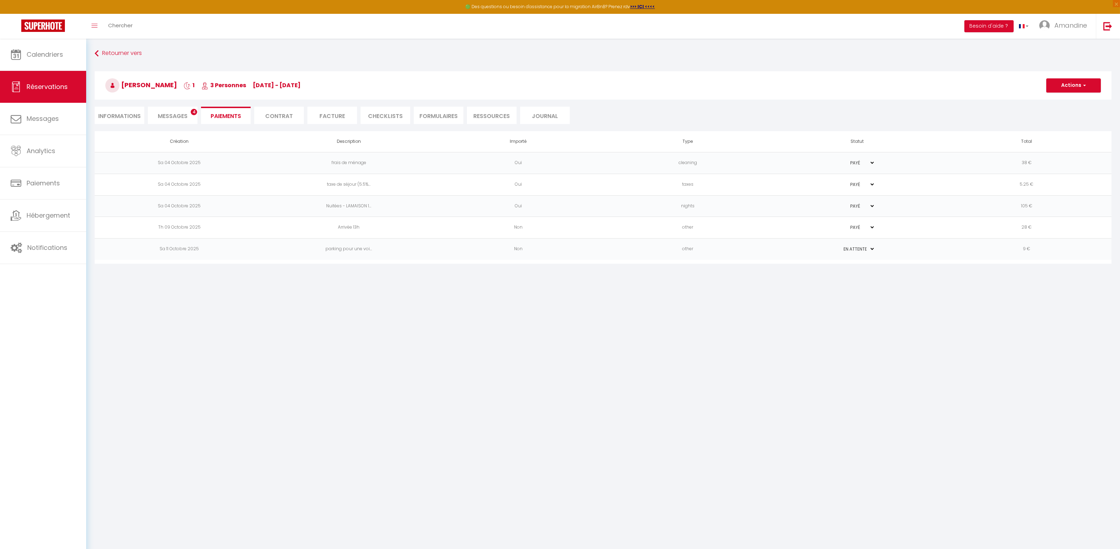
click at [160, 113] on span "Messages" at bounding box center [173, 116] width 30 height 8
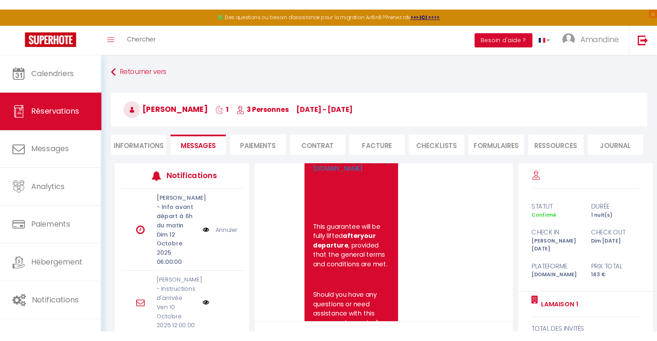
scroll to position [5379, 0]
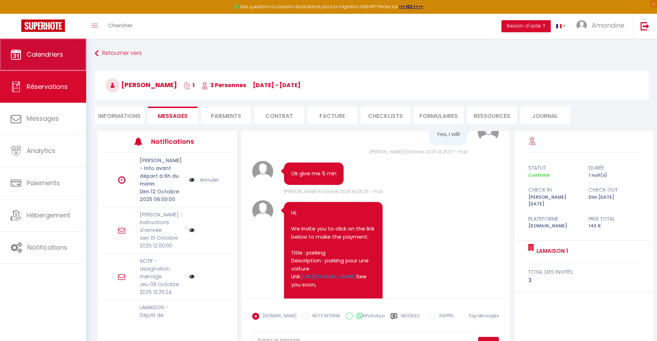
click at [28, 57] on span "Calendriers" at bounding box center [45, 54] width 37 height 9
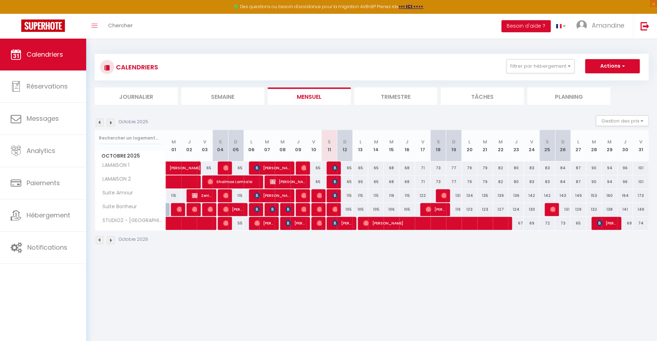
click at [335, 166] on img at bounding box center [335, 168] width 6 height 6
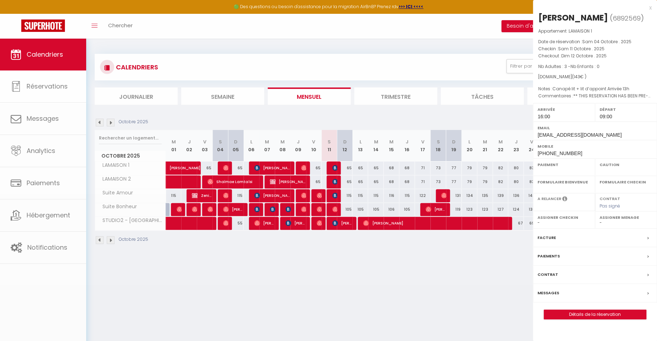
select select "OK"
select select "0"
select select "1"
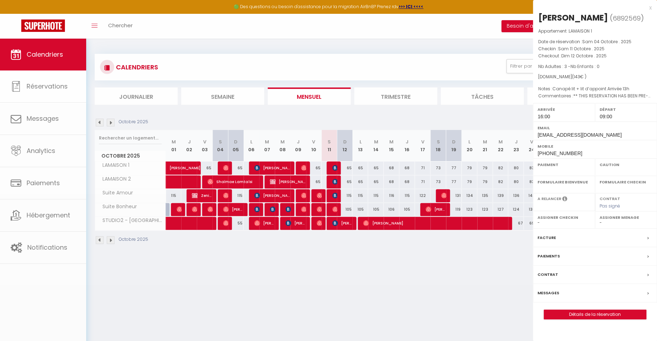
select select
select select "45160"
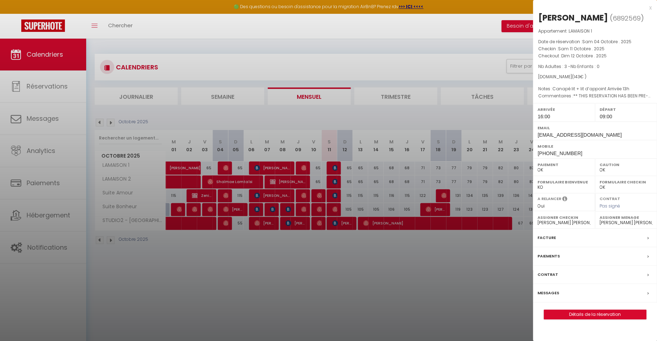
click at [333, 179] on div at bounding box center [328, 170] width 657 height 341
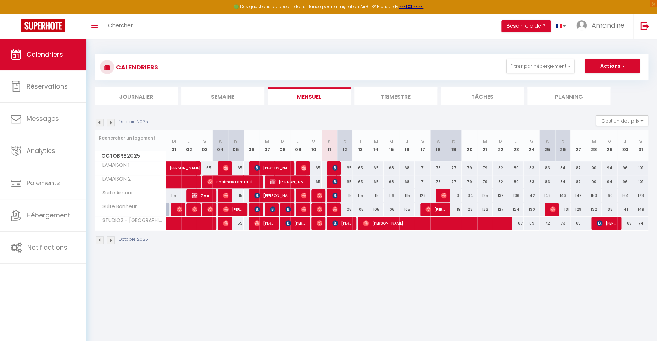
click at [333, 182] on img at bounding box center [335, 182] width 6 height 6
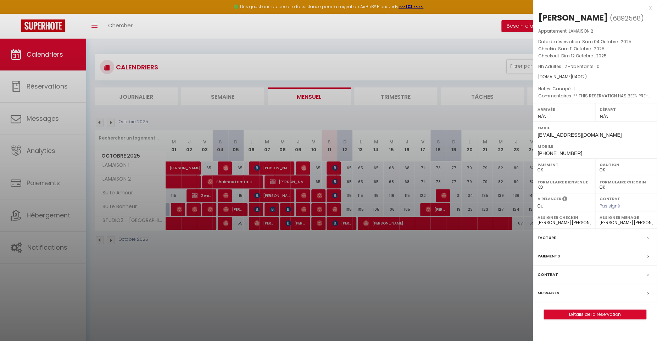
click at [333, 182] on div at bounding box center [328, 170] width 657 height 341
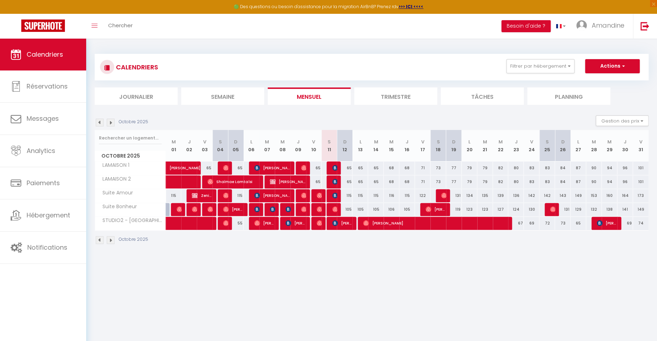
click at [334, 194] on img at bounding box center [335, 196] width 6 height 6
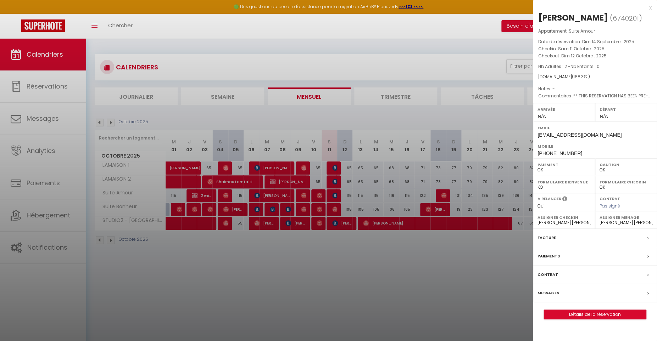
click at [334, 194] on div at bounding box center [328, 170] width 657 height 341
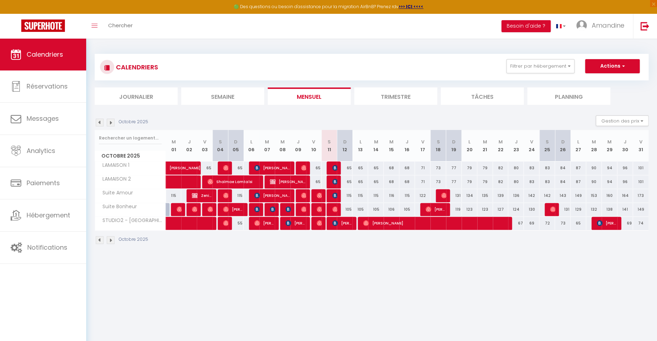
click at [336, 208] on img at bounding box center [335, 210] width 6 height 6
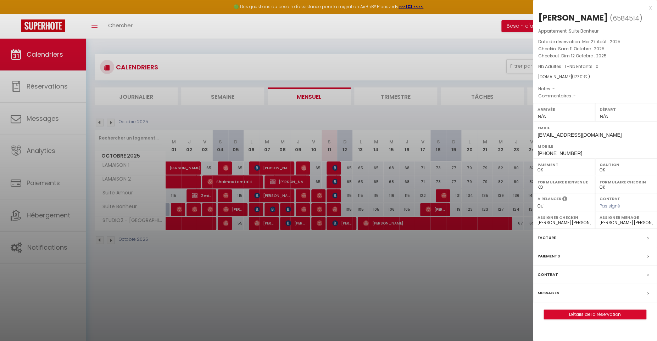
click at [336, 208] on div at bounding box center [328, 170] width 657 height 341
